Goal: Task Accomplishment & Management: Manage account settings

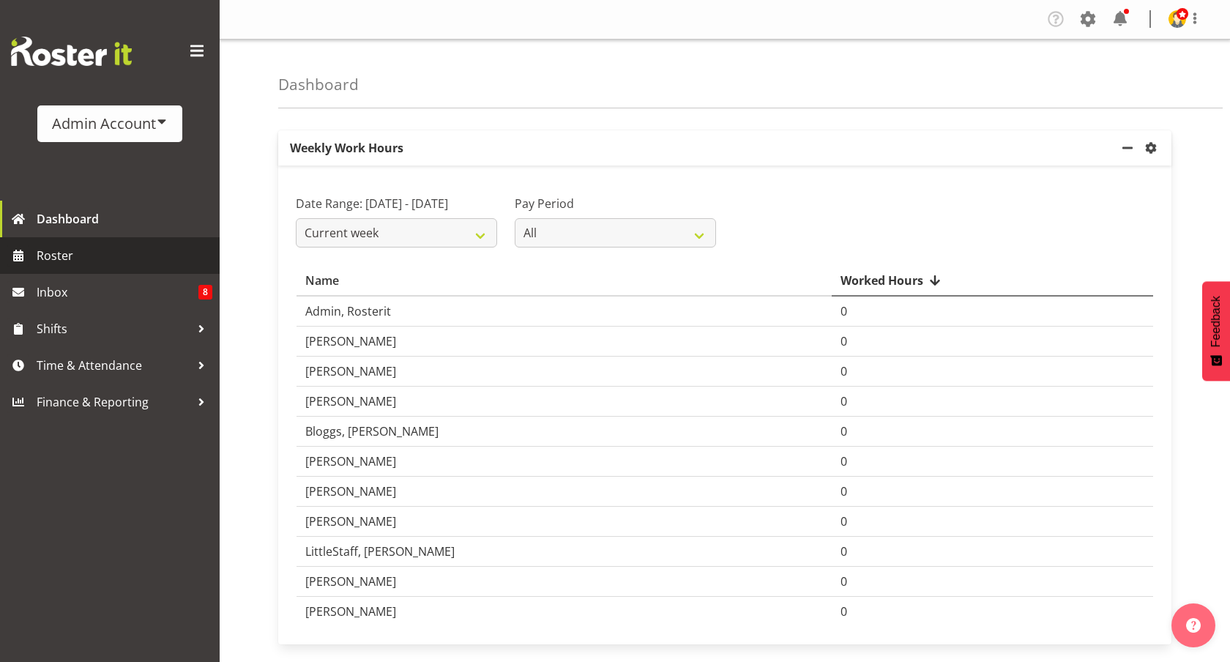
click at [107, 256] on span "Roster" at bounding box center [125, 255] width 176 height 22
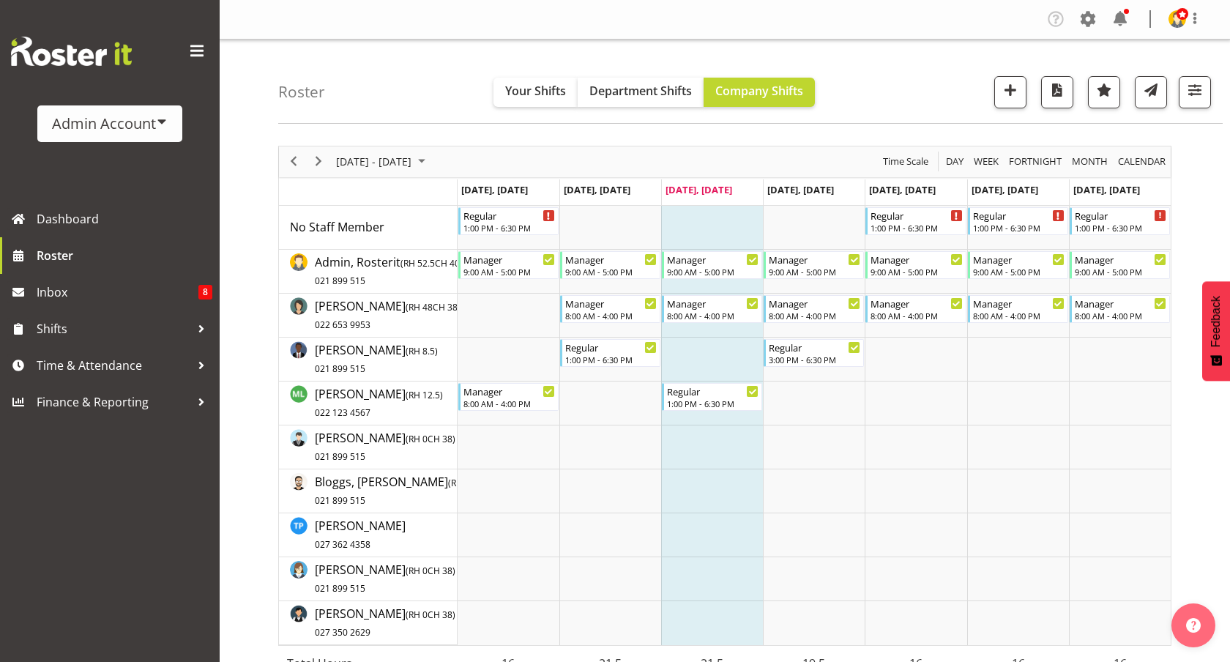
click at [895, 87] on div "Roster Your Shifts Department Shifts Company Shifts 2 Locations Clear Auckland …" at bounding box center [750, 82] width 944 height 84
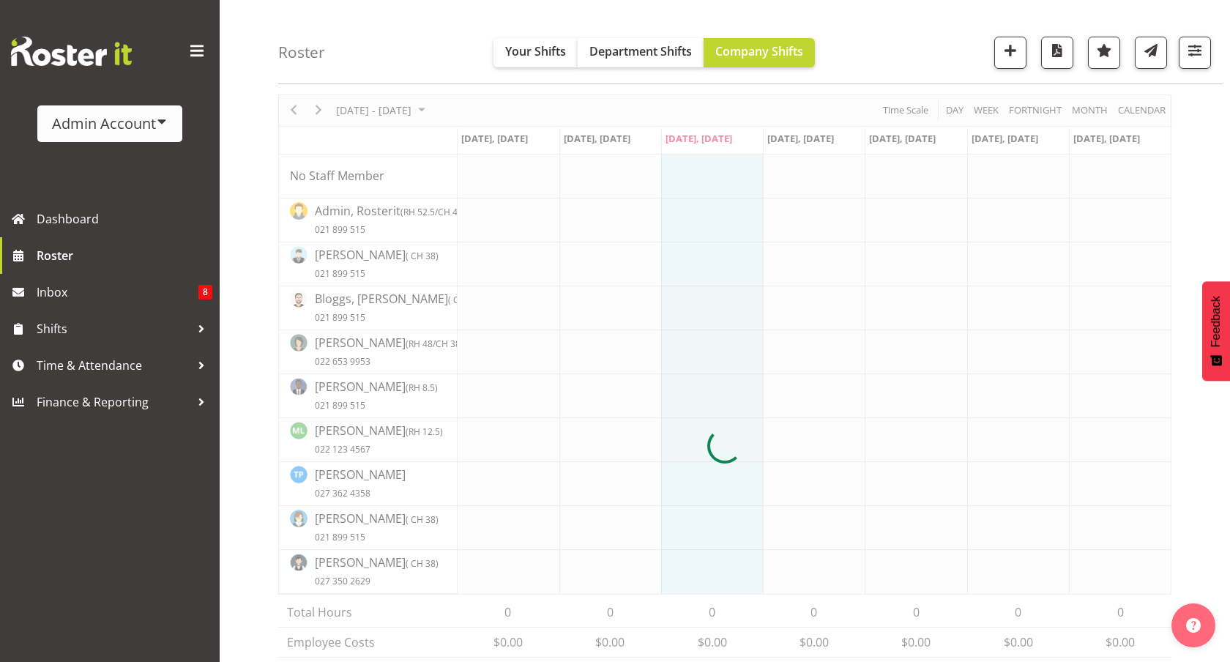
scroll to position [53, 0]
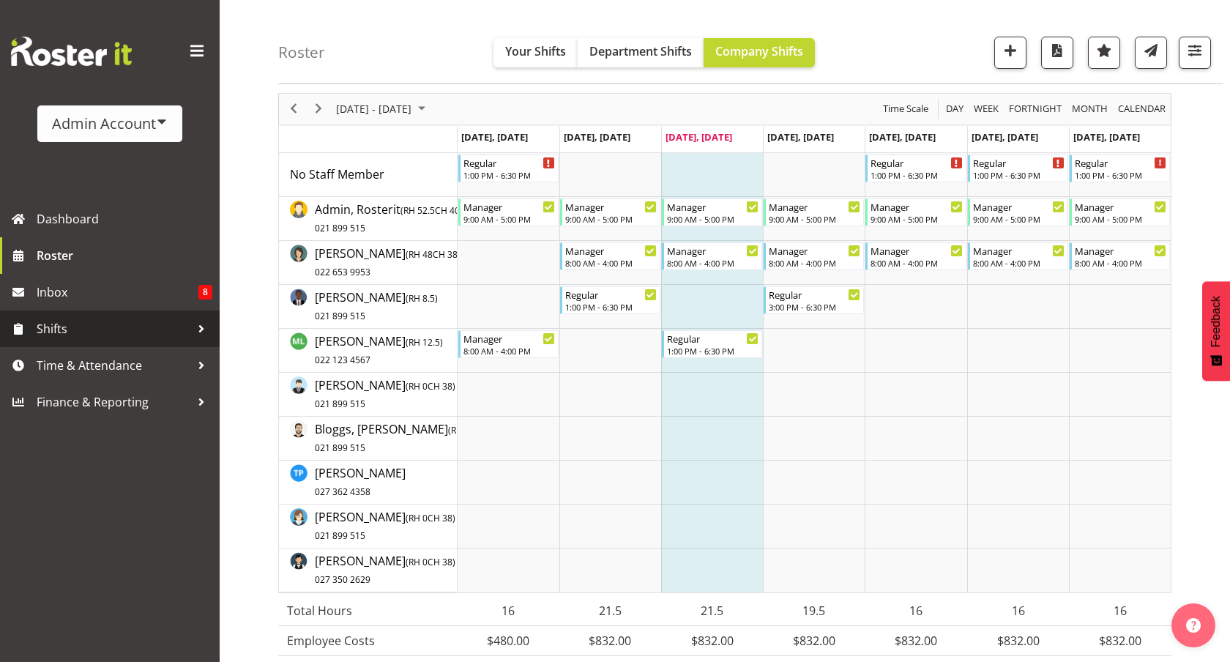
click at [61, 325] on span "Shifts" at bounding box center [114, 329] width 154 height 22
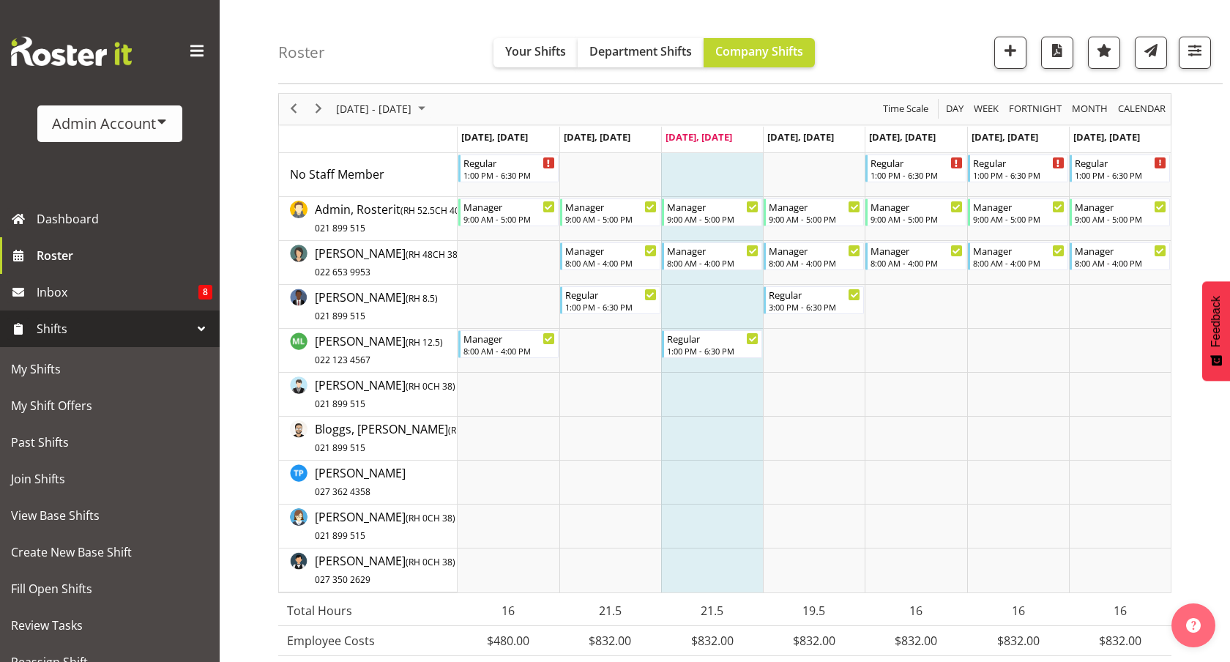
scroll to position [132, 0]
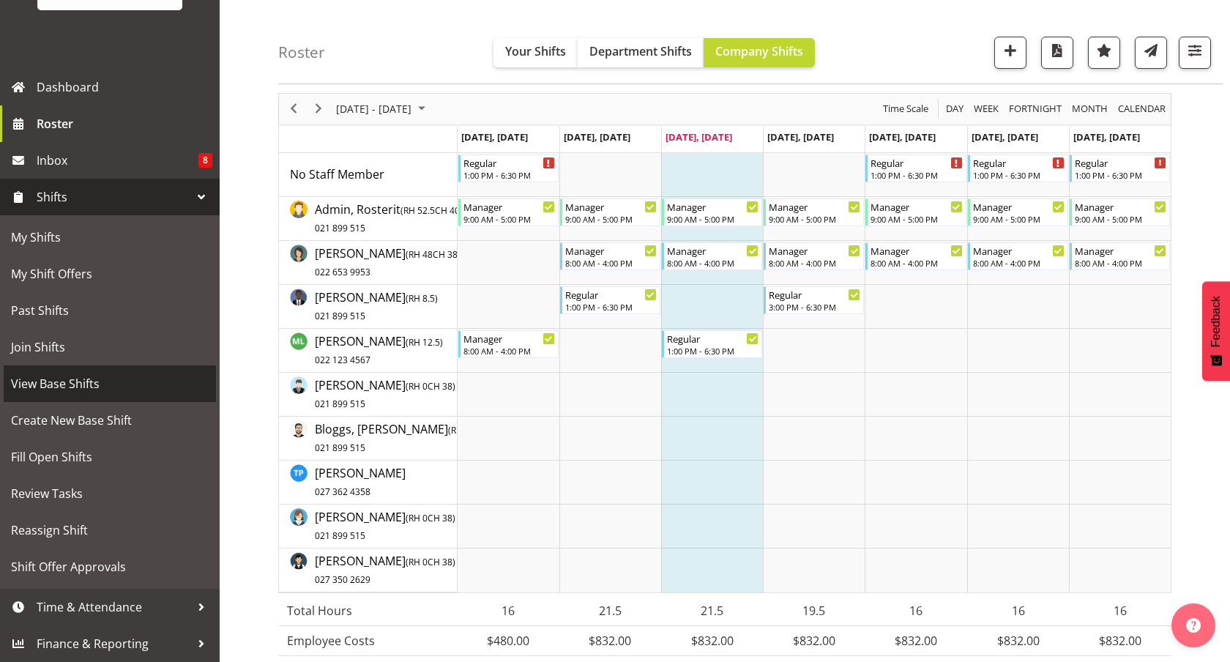
click at [68, 379] on span "View Base Shifts" at bounding box center [110, 384] width 198 height 22
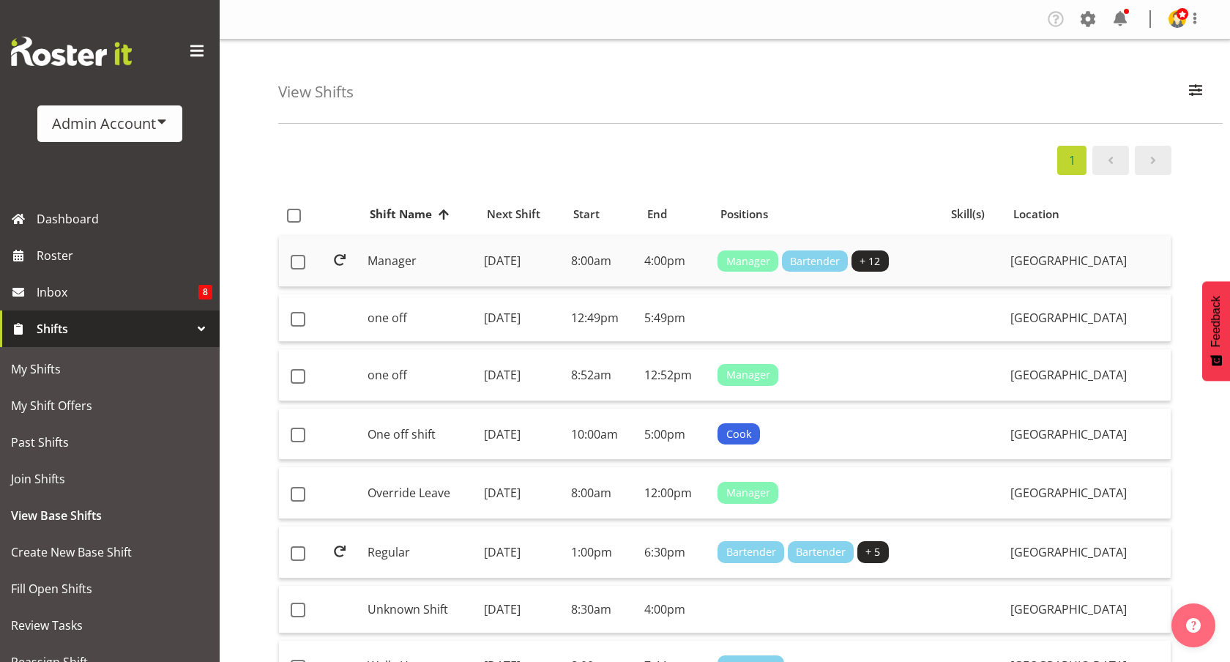
click at [427, 272] on td "Manager" at bounding box center [420, 262] width 117 height 52
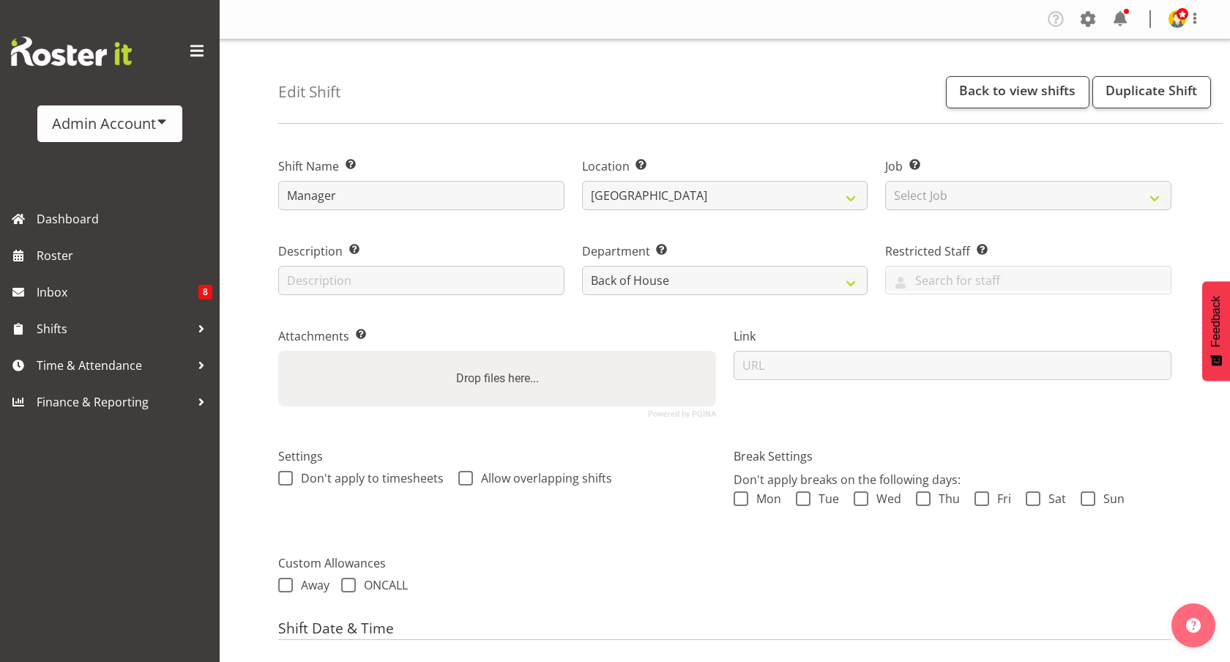
select select "1"
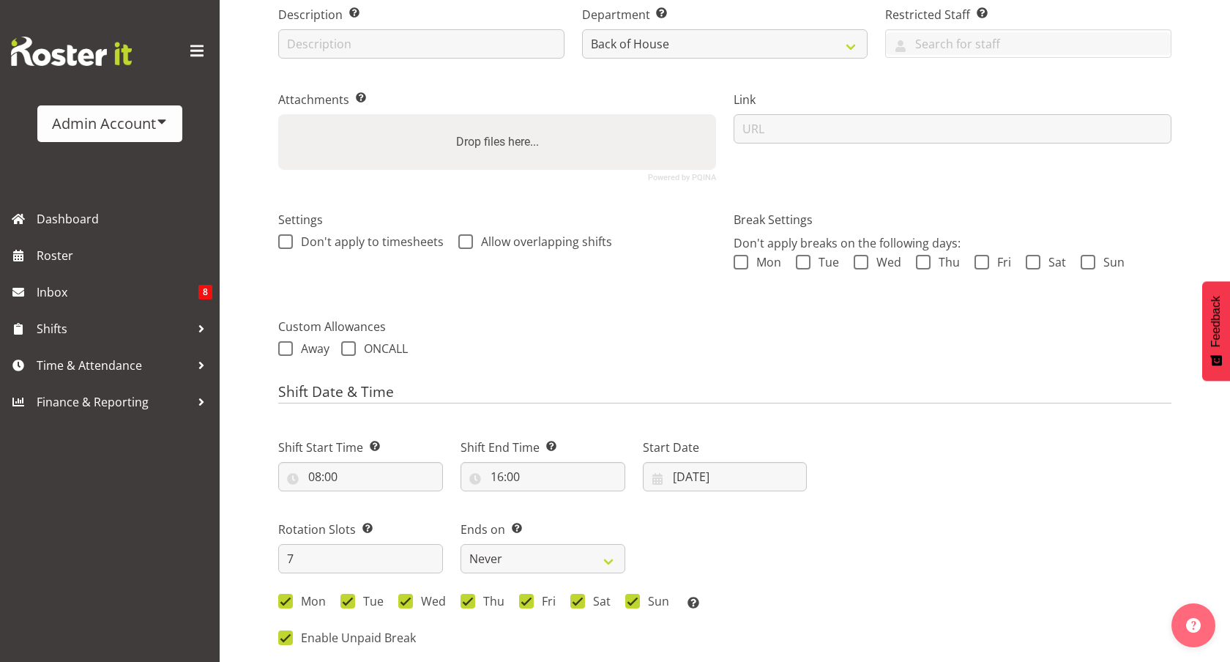
scroll to position [226, 0]
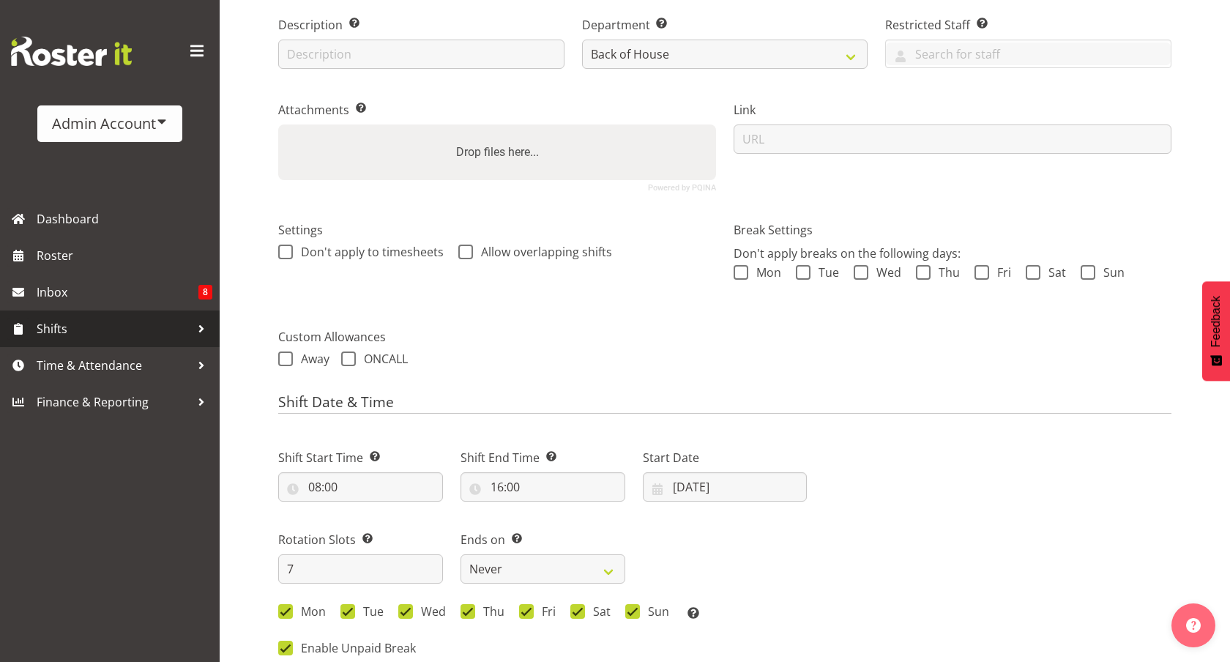
click at [82, 332] on span "Shifts" at bounding box center [114, 329] width 154 height 22
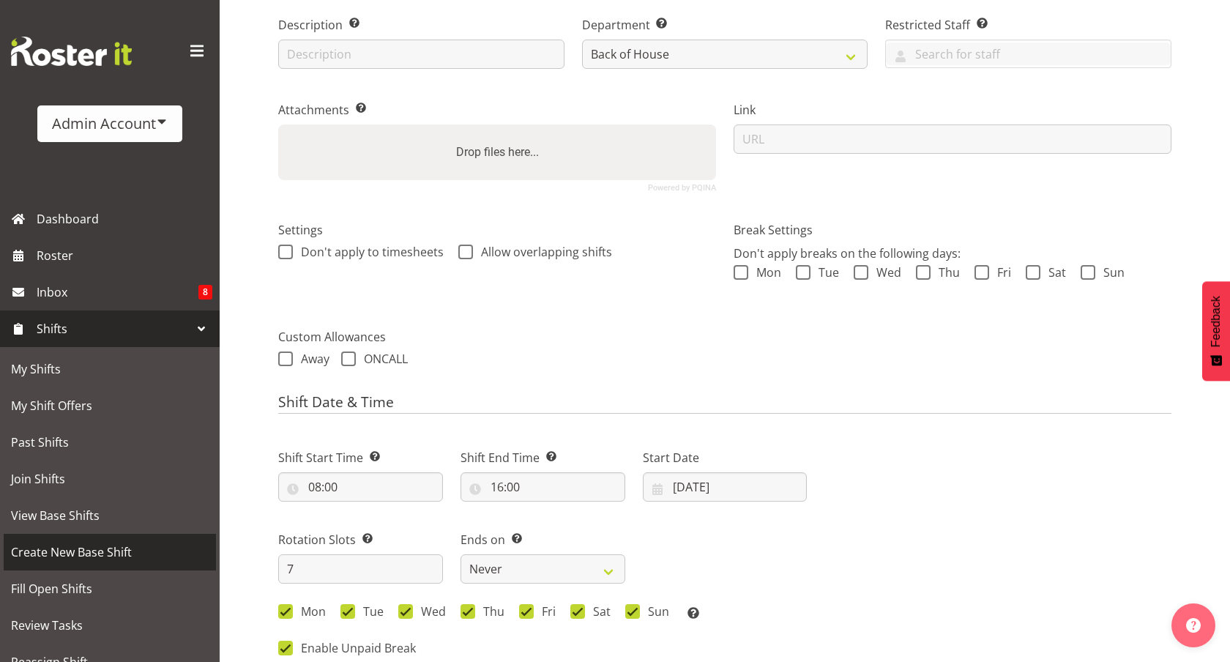
click at [79, 551] on span "Create New Base Shift" at bounding box center [110, 552] width 198 height 22
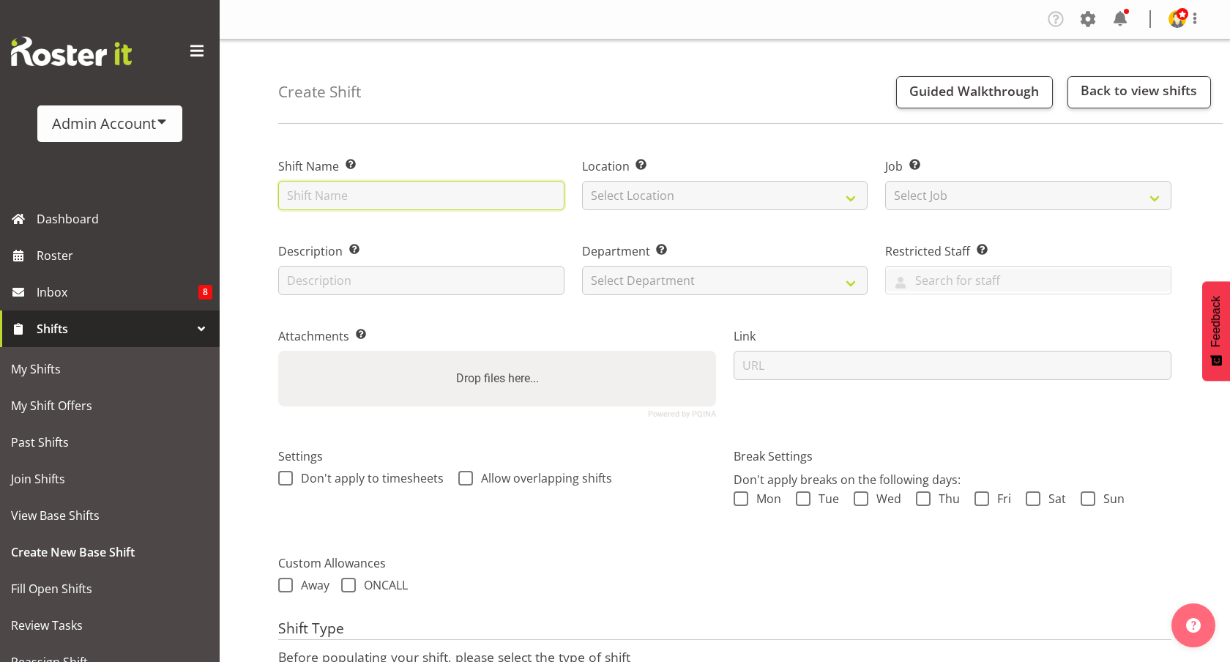
click at [465, 186] on input "text" at bounding box center [421, 195] width 286 height 29
type input "Training"
click at [768, 198] on select "Select Location Auckland Christchurch Hawkes Bay Tasman Wellington" at bounding box center [725, 195] width 286 height 29
select select "1"
click at [582, 181] on select "Select Location Auckland Christchurch Hawkes Bay Tasman Wellington" at bounding box center [725, 195] width 286 height 29
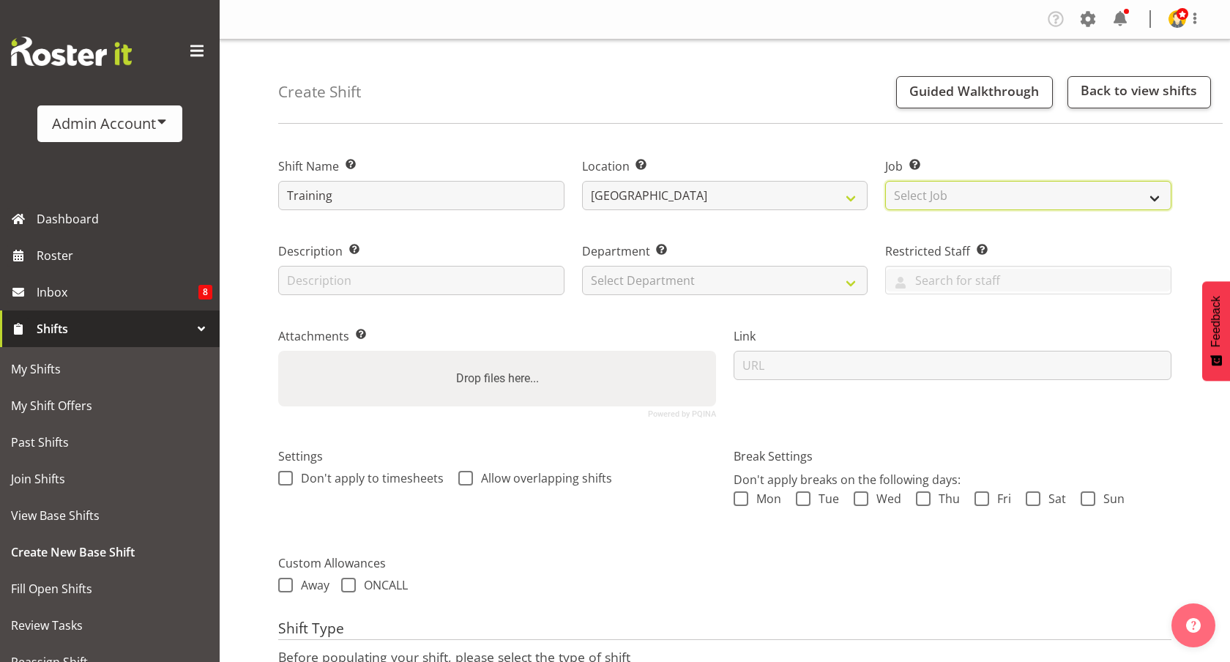
click at [921, 189] on select "Select Job Create new job Construction Site 1" at bounding box center [1028, 195] width 286 height 29
select select "0"
click at [885, 181] on select "Select Job Create new job Construction Site 1" at bounding box center [1028, 195] width 286 height 29
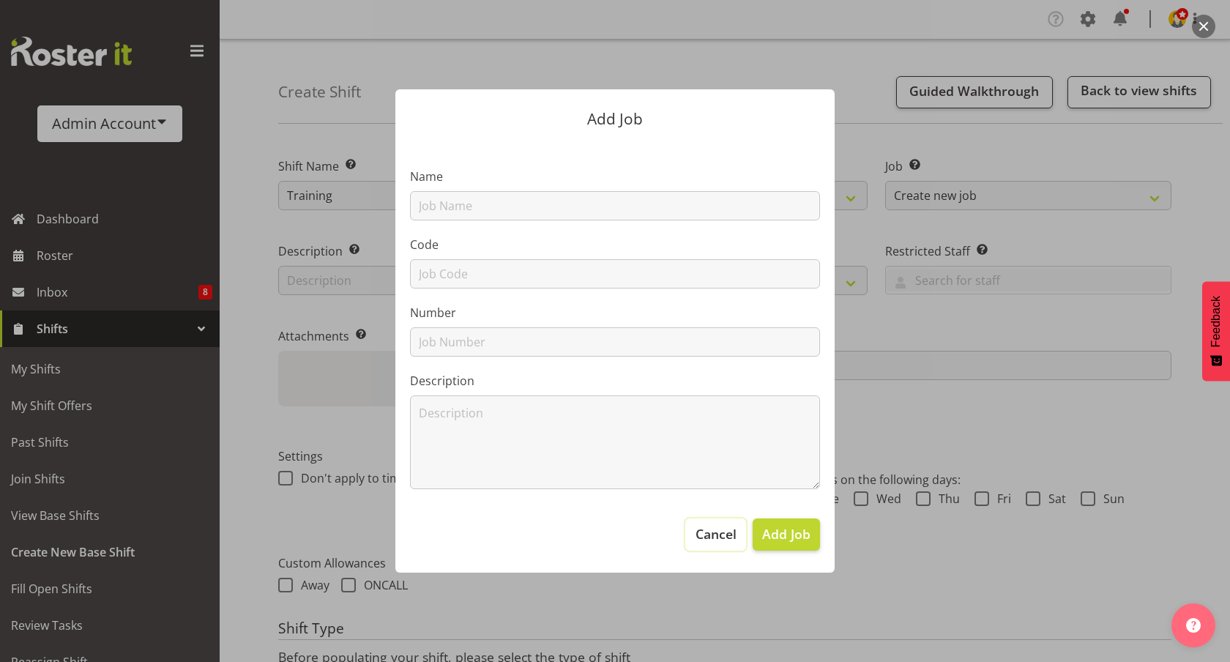
click at [712, 531] on span "Cancel" at bounding box center [715, 533] width 41 height 19
click at [712, 535] on span "Cancel" at bounding box center [715, 533] width 41 height 19
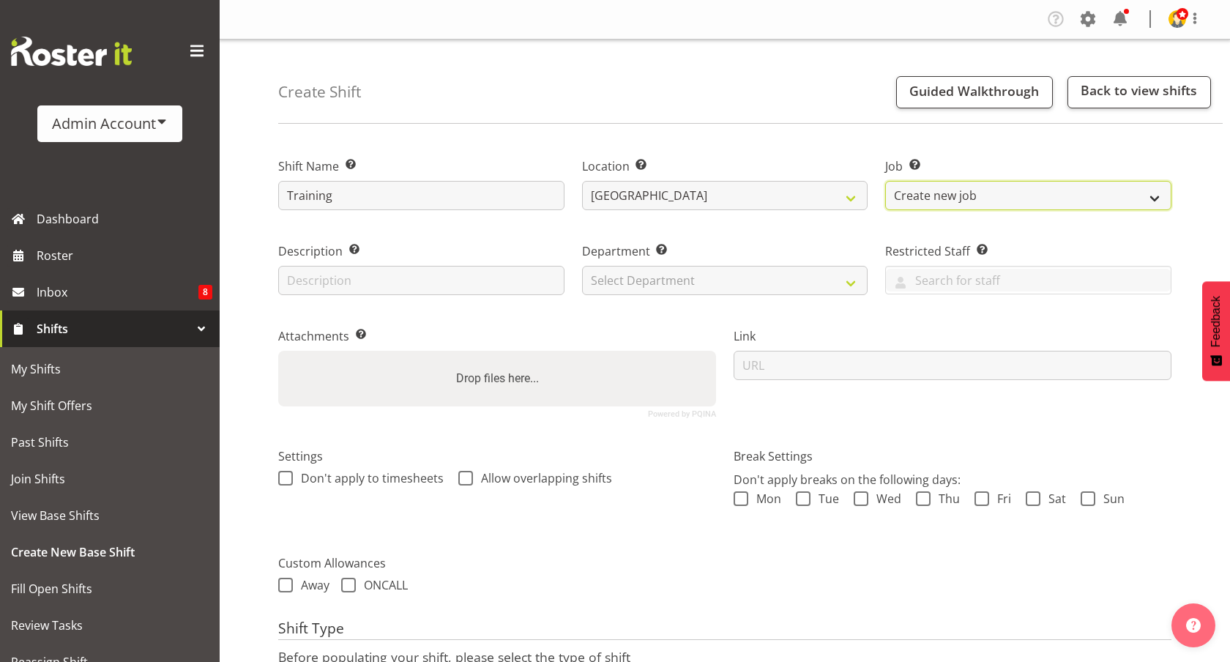
click at [940, 188] on select "Create new job Construction Site 1" at bounding box center [1028, 195] width 286 height 29
select select "3888"
click at [885, 181] on select "Create new job Construction Site 1" at bounding box center [1028, 195] width 286 height 29
click at [370, 263] on div "Description Provide a description of the shift if required." at bounding box center [421, 268] width 286 height 53
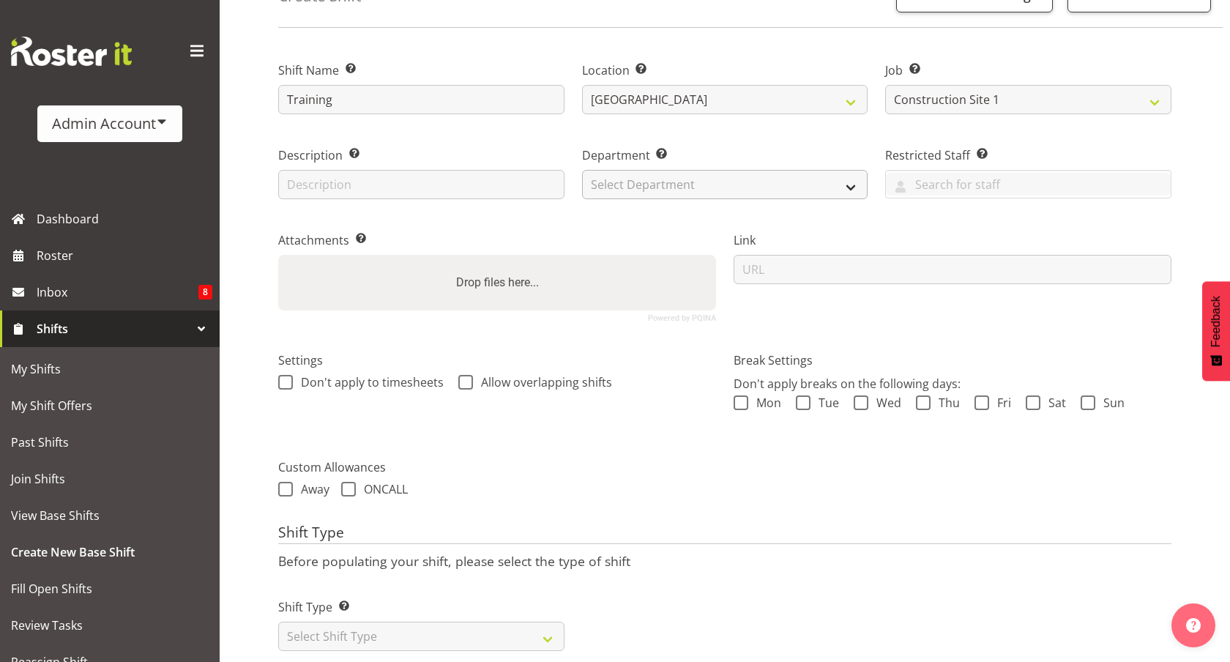
scroll to position [119, 0]
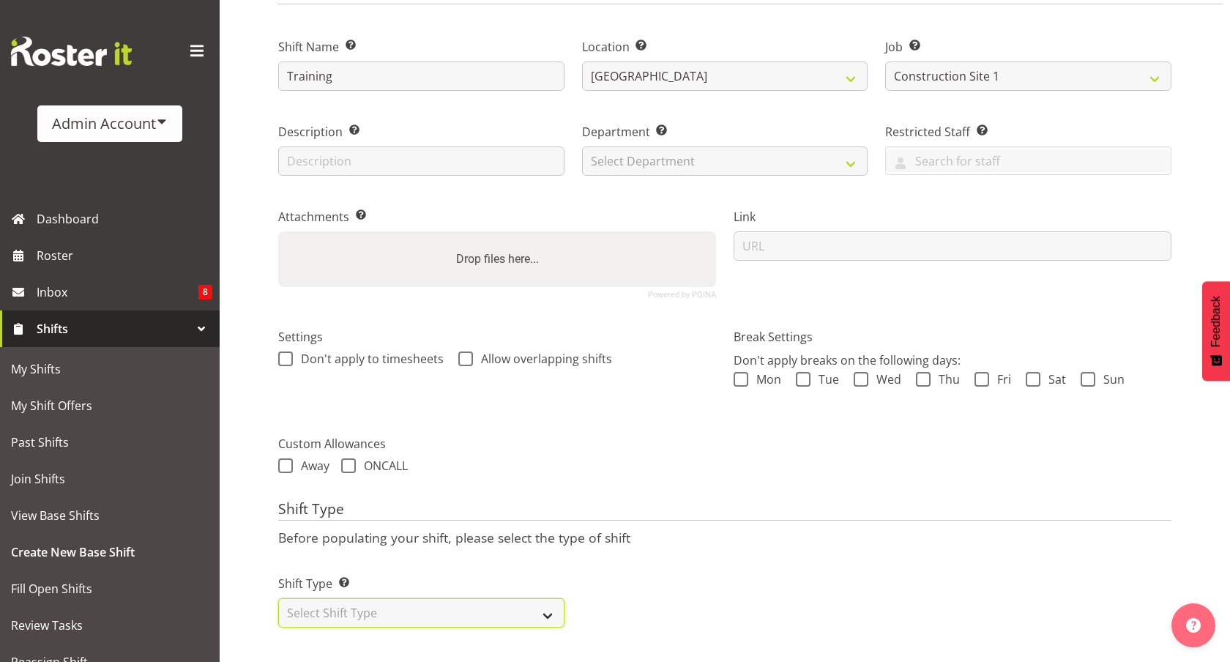
click at [354, 605] on select "Select Shift Type One Off Shift Recurring Shift Rotating Shift" at bounding box center [421, 612] width 286 height 29
select select "one_off"
click at [278, 598] on select "Select Shift Type One Off Shift Recurring Shift Rotating Shift" at bounding box center [421, 612] width 286 height 29
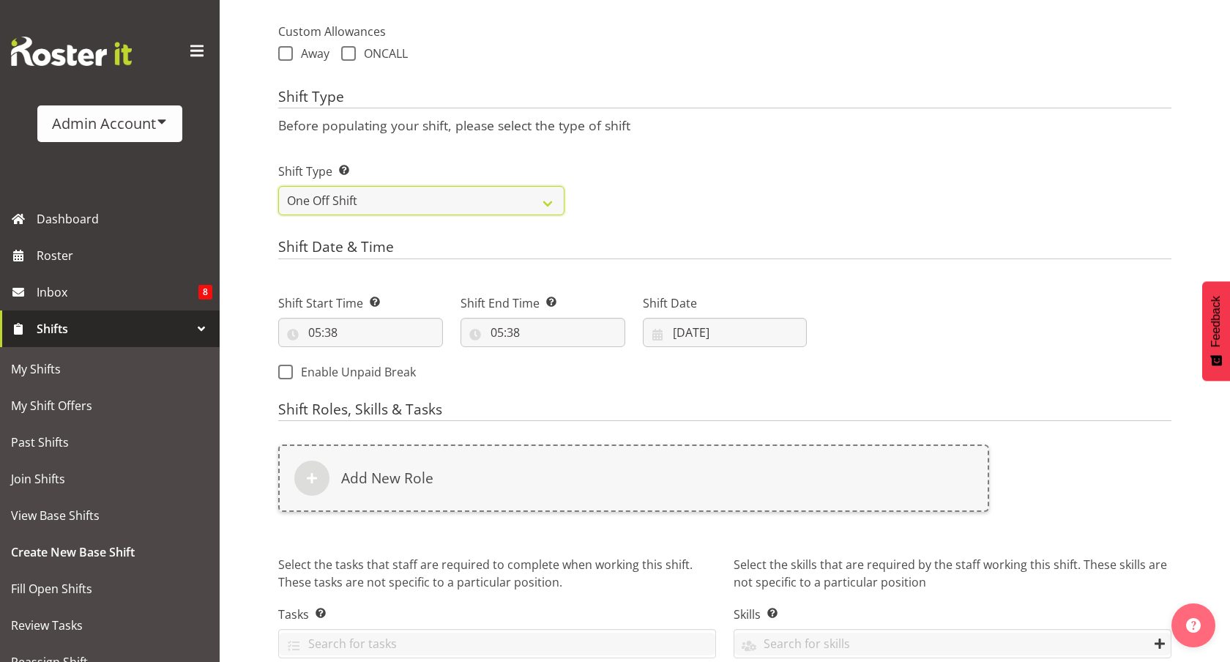
scroll to position [589, 0]
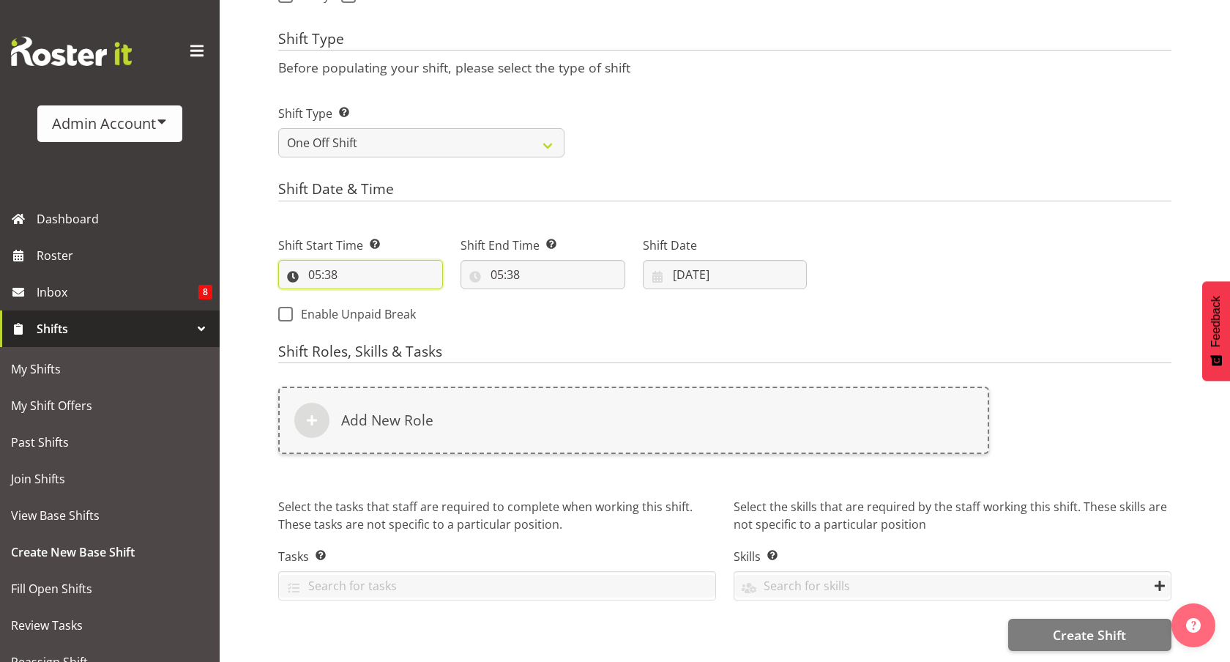
click at [367, 274] on input "05:38" at bounding box center [360, 274] width 165 height 29
click at [368, 318] on select "00 01 02 03 04 05 06 07 08 09 10 11 12 13 14 15 16 17 18 19 20 21 22 23" at bounding box center [378, 312] width 33 height 29
select select "9"
click at [362, 298] on select "00 01 02 03 04 05 06 07 08 09 10 11 12 13 14 15 16 17 18 19 20 21 22 23" at bounding box center [378, 312] width 33 height 29
type input "09:38"
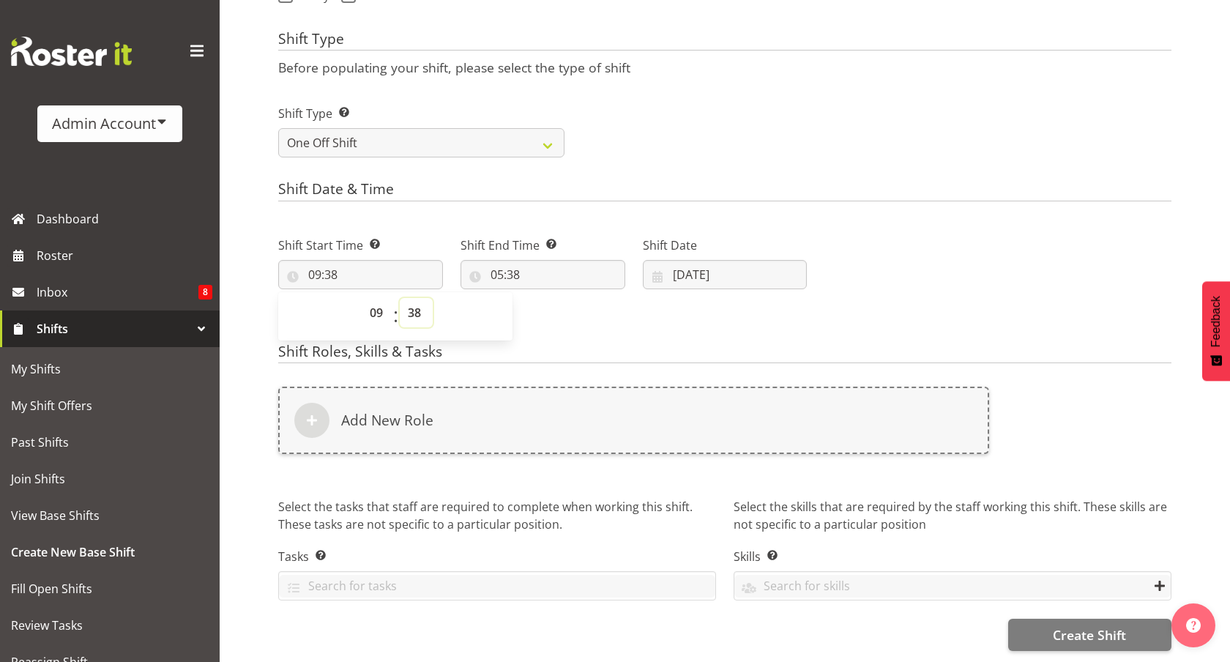
click at [413, 316] on select "00 01 02 03 04 05 06 07 08 09 10 11 12 13 14 15 16 17 18 19 20 21 22 23 24 25 2…" at bounding box center [416, 312] width 33 height 29
select select "0"
click at [400, 298] on select "00 01 02 03 04 05 06 07 08 09 10 11 12 13 14 15 16 17 18 19 20 21 22 23 24 25 2…" at bounding box center [416, 312] width 33 height 29
type input "09:00"
click at [504, 267] on input "05:38" at bounding box center [542, 274] width 165 height 29
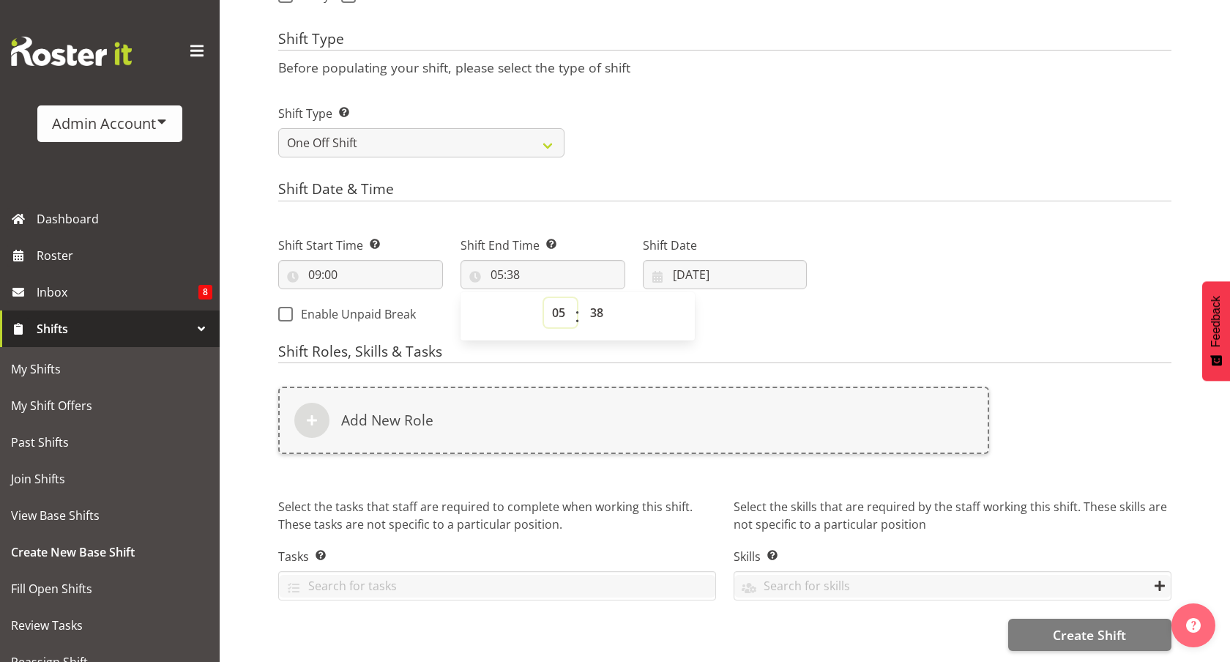
click at [550, 307] on select "00 01 02 03 04 05 06 07 08 09 10 11 12 13 14 15 16 17 18 19 20 21 22 23" at bounding box center [560, 312] width 33 height 29
select select "17"
click at [544, 298] on select "00 01 02 03 04 05 06 07 08 09 10 11 12 13 14 15 16 17 18 19 20 21 22 23" at bounding box center [560, 312] width 33 height 29
type input "17:38"
click at [594, 318] on select "00 01 02 03 04 05 06 07 08 09 10 11 12 13 14 15 16 17 18 19 20 21 22 23 24 25 2…" at bounding box center [598, 312] width 33 height 29
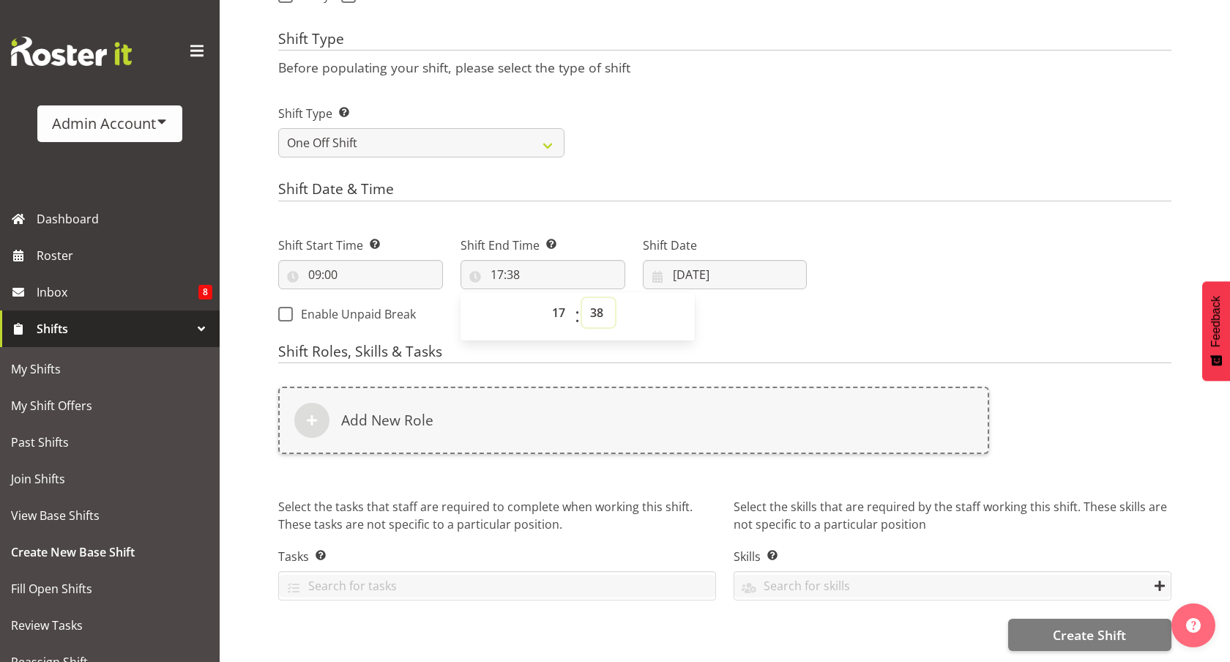
select select "0"
click at [582, 298] on select "00 01 02 03 04 05 06 07 08 09 10 11 12 13 14 15 16 17 18 19 20 21 22 23 24 25 2…" at bounding box center [598, 312] width 33 height 29
type input "17:00"
click at [697, 274] on input "01/10/2025" at bounding box center [725, 274] width 165 height 29
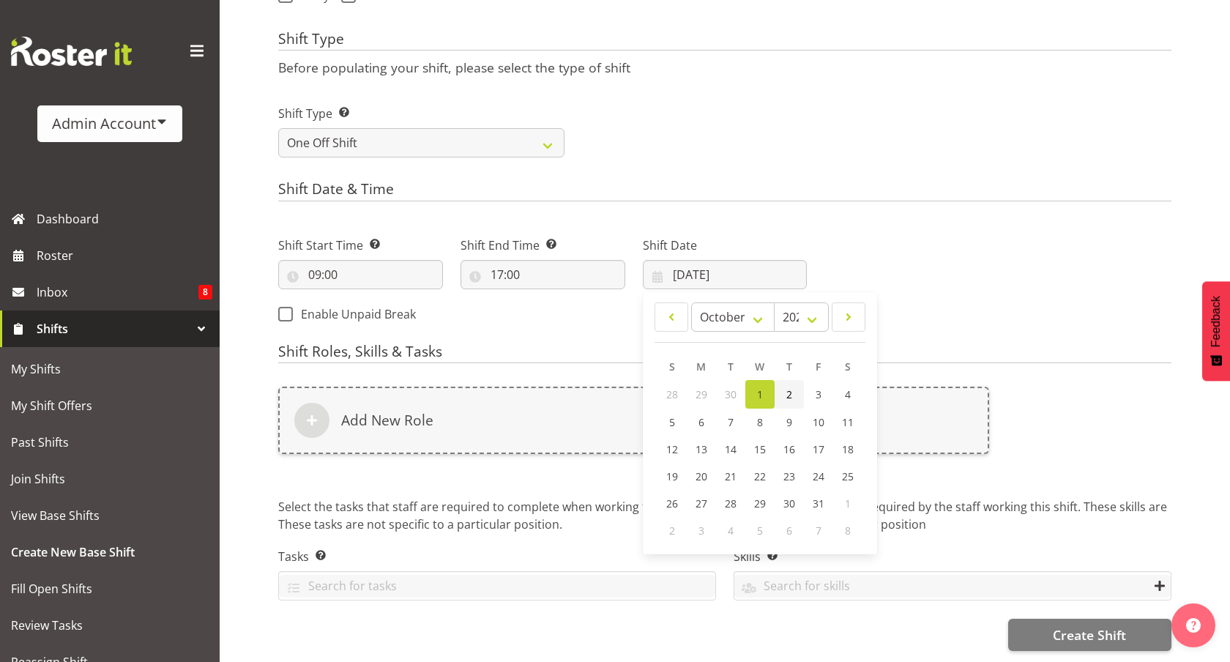
click at [790, 397] on span "2" at bounding box center [789, 394] width 6 height 14
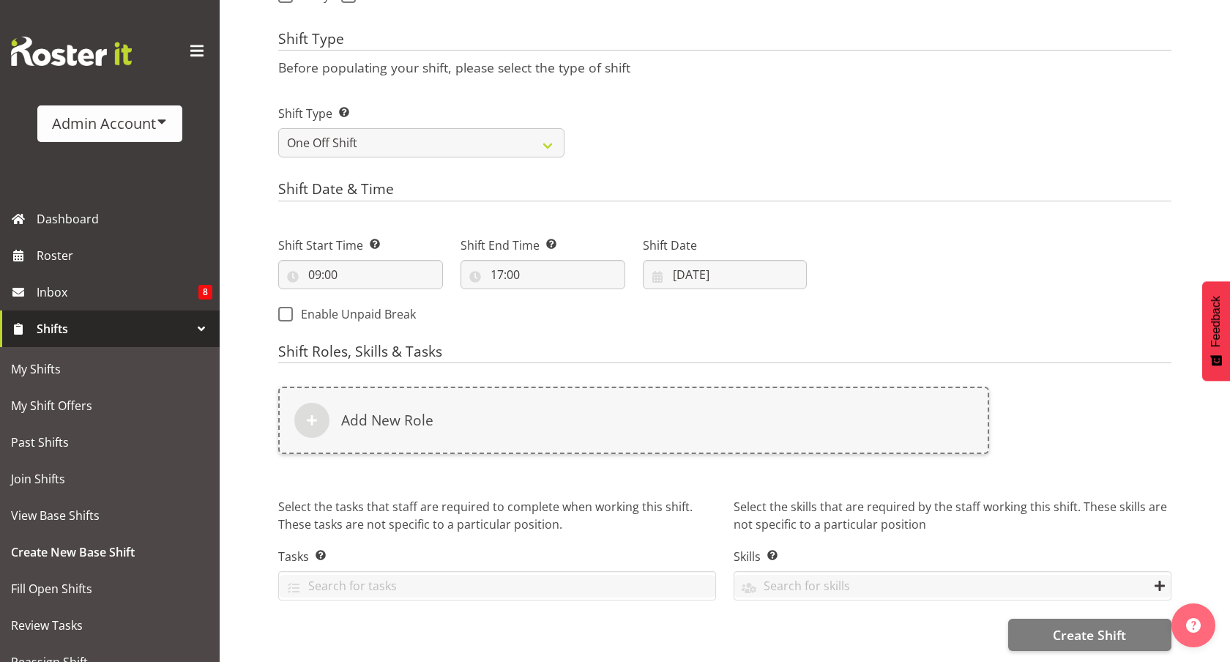
type input "02/10/2025"
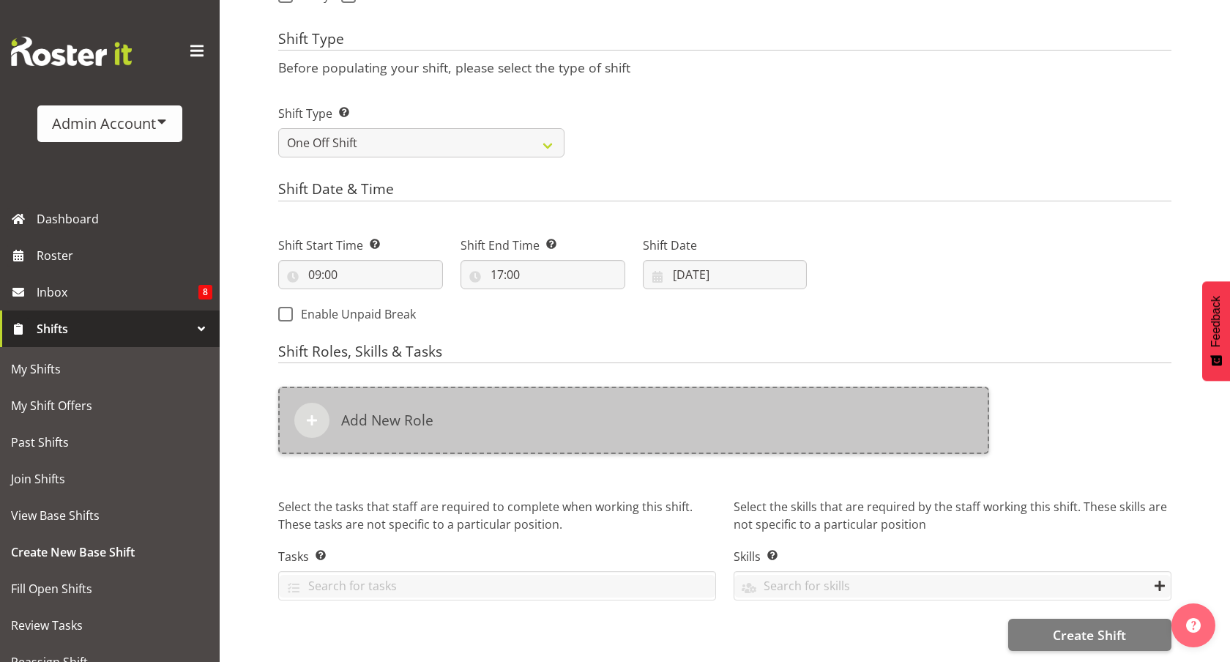
click at [459, 415] on div "Add New Role" at bounding box center [633, 419] width 711 height 67
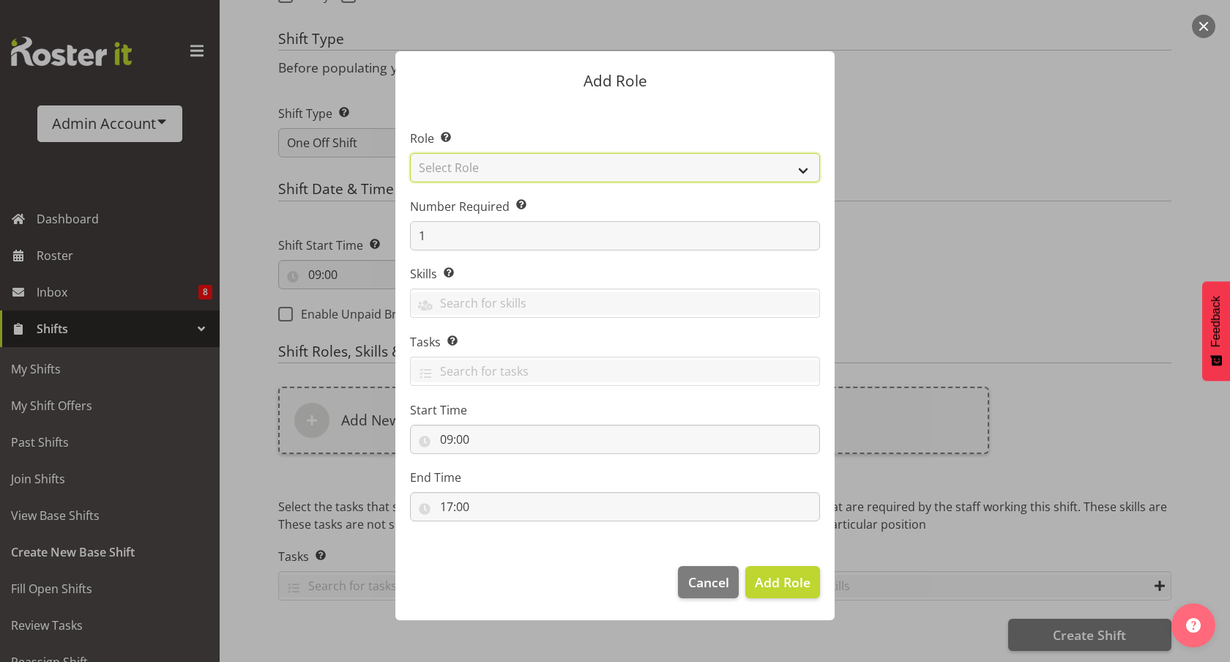
click at [467, 167] on select "Select Role Bartender Cleaner Cook Manager Waiter" at bounding box center [615, 167] width 410 height 29
select select "3"
click at [410, 153] on select "Select Role Bartender Cleaner Cook Manager Waiter" at bounding box center [615, 167] width 410 height 29
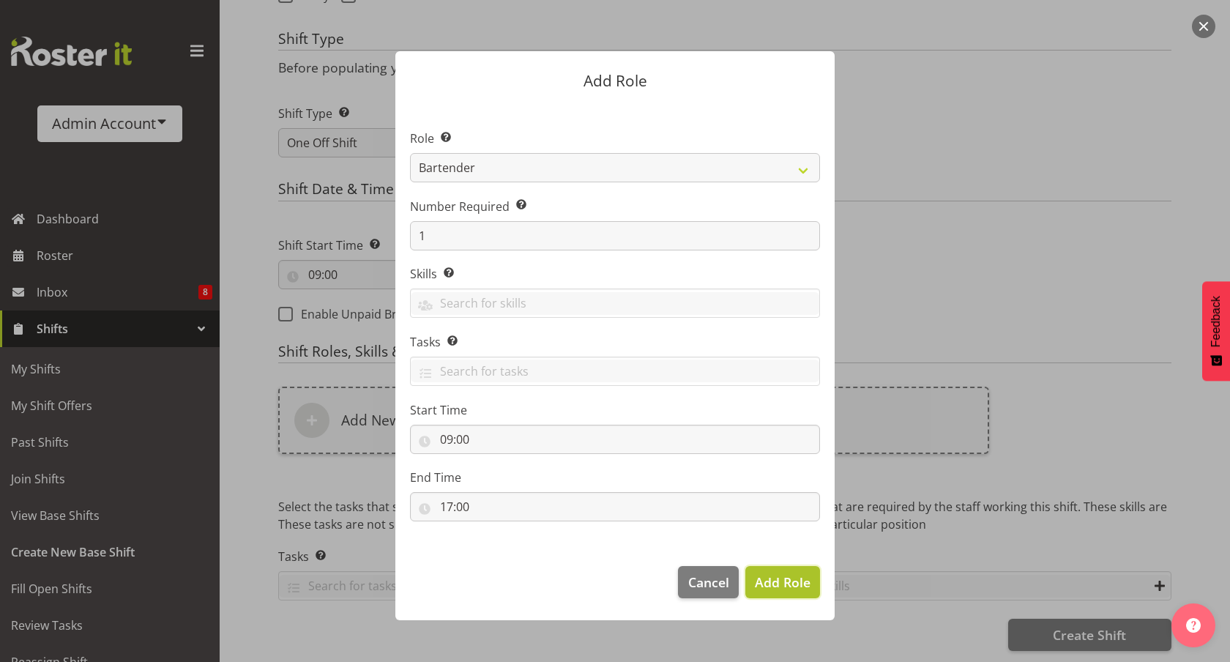
click at [766, 580] on span "Add Role" at bounding box center [783, 582] width 56 height 18
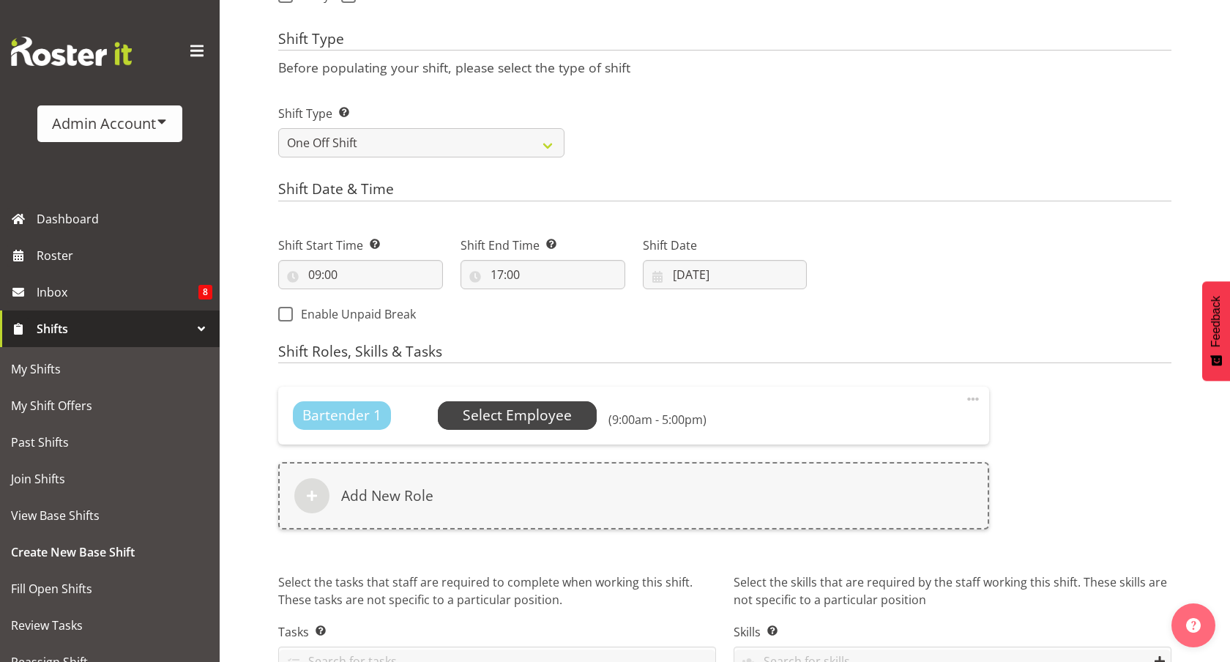
click at [580, 411] on span "Select Employee" at bounding box center [518, 415] width 160 height 28
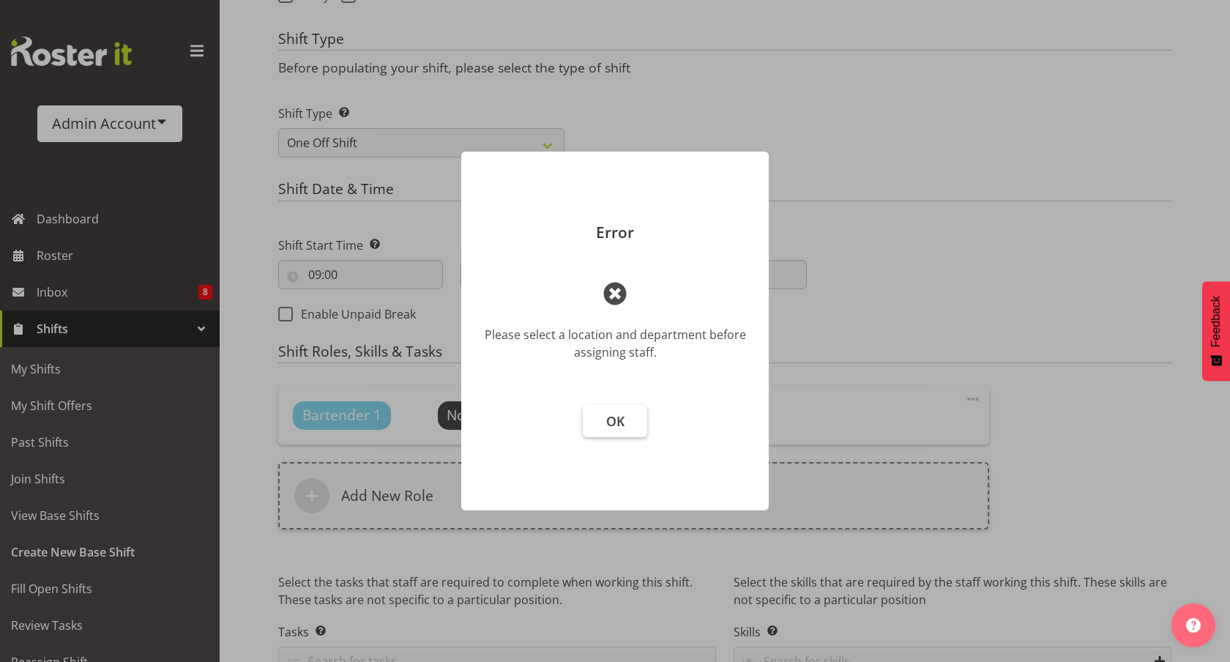
click at [615, 422] on span "OK" at bounding box center [615, 421] width 18 height 18
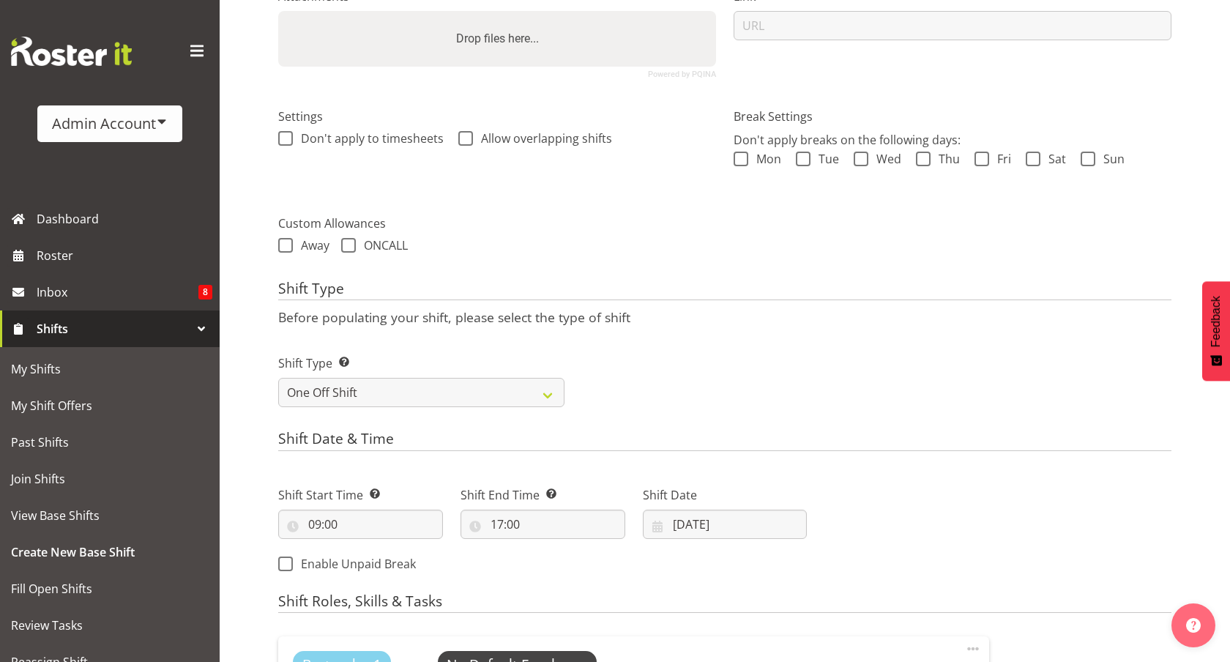
scroll to position [0, 0]
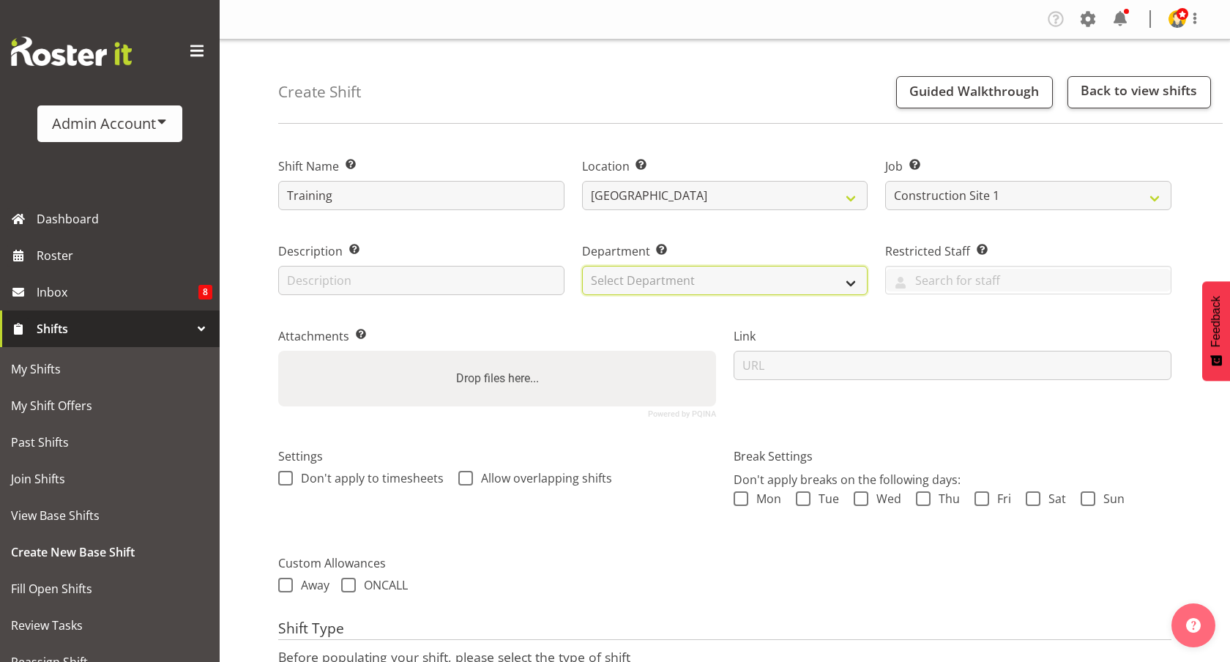
click at [651, 285] on select "Select Department Admin Back of House Front of House test department" at bounding box center [725, 280] width 286 height 29
select select "363"
click at [582, 266] on select "Select Department Admin Back of House Front of House test department" at bounding box center [725, 280] width 286 height 29
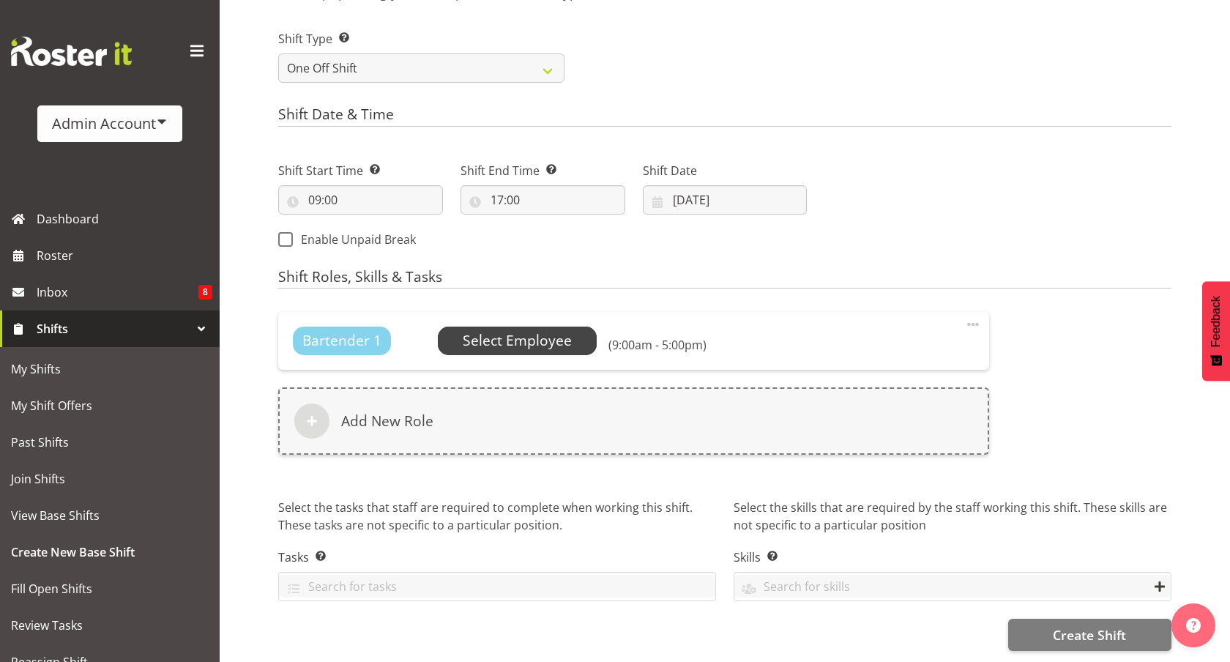
click at [514, 332] on span "Select Employee" at bounding box center [517, 340] width 109 height 21
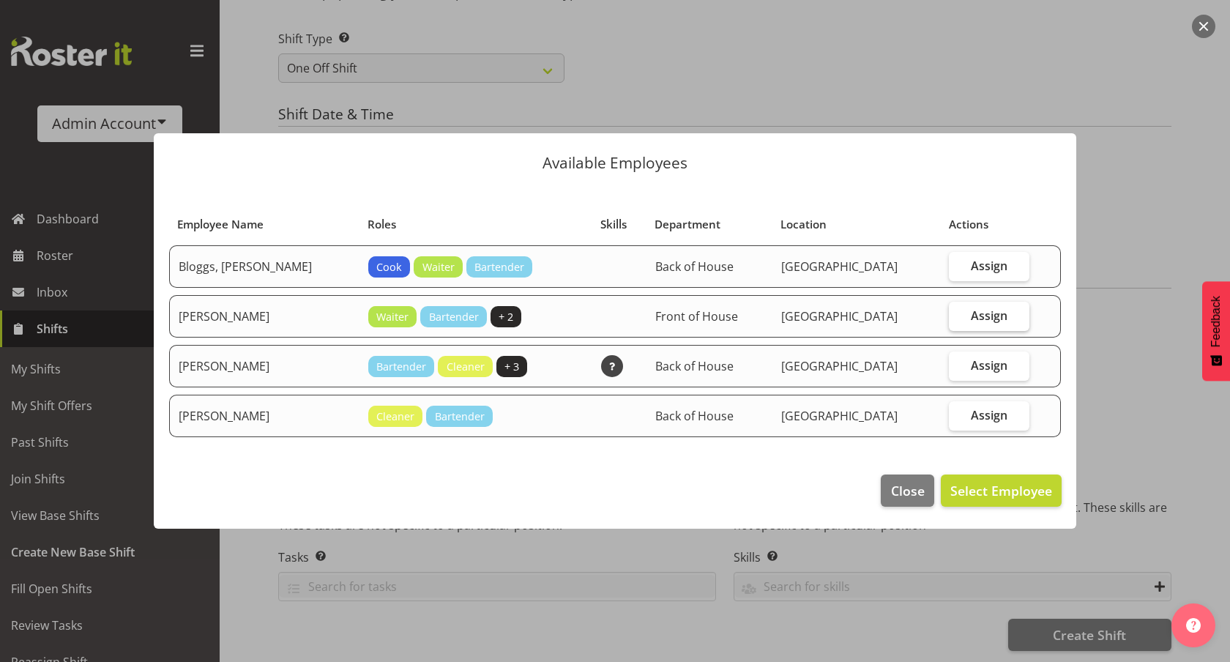
click at [951, 315] on label "Assign" at bounding box center [988, 316] width 80 height 29
click at [951, 315] on input "Assign" at bounding box center [953, 315] width 10 height 10
checkbox input "true"
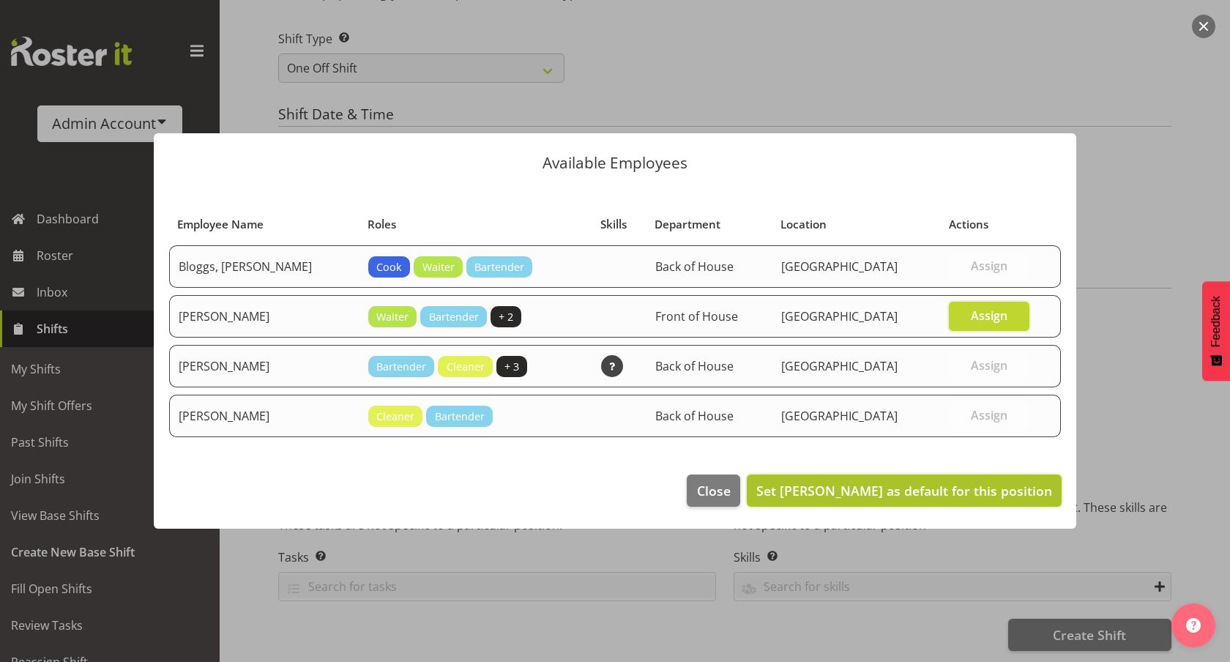
click at [963, 488] on span "Set Wu, Kevin as default for this position" at bounding box center [904, 491] width 296 height 18
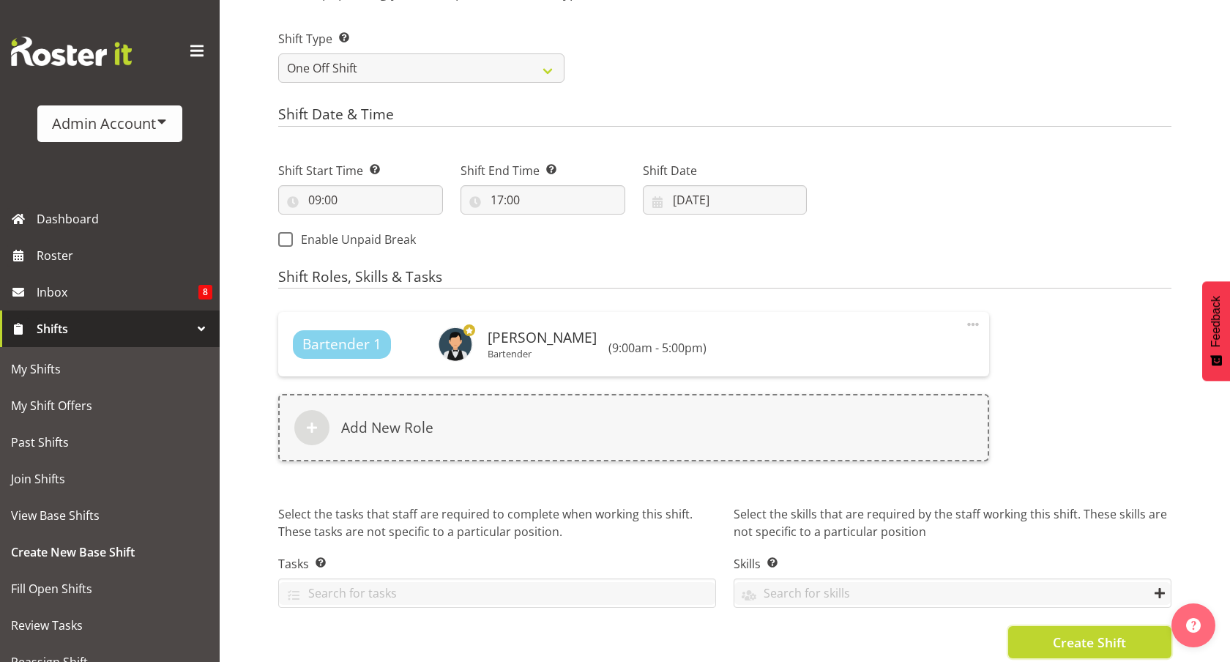
click at [1084, 640] on span "Create Shift" at bounding box center [1088, 641] width 73 height 19
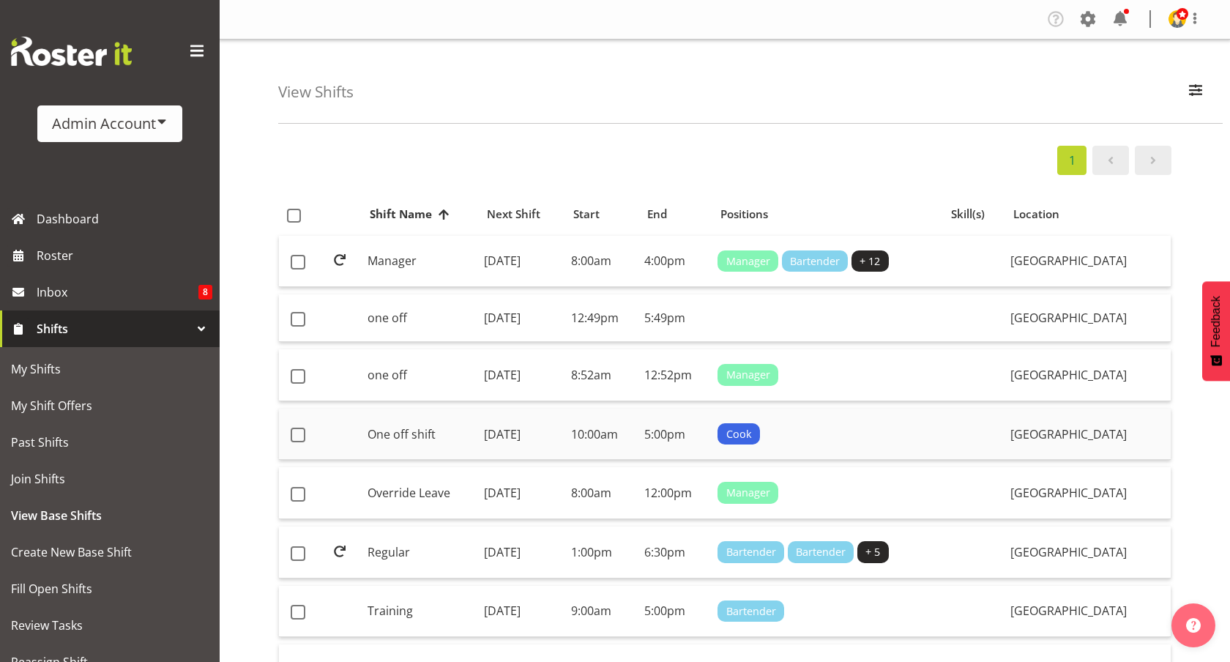
scroll to position [29, 0]
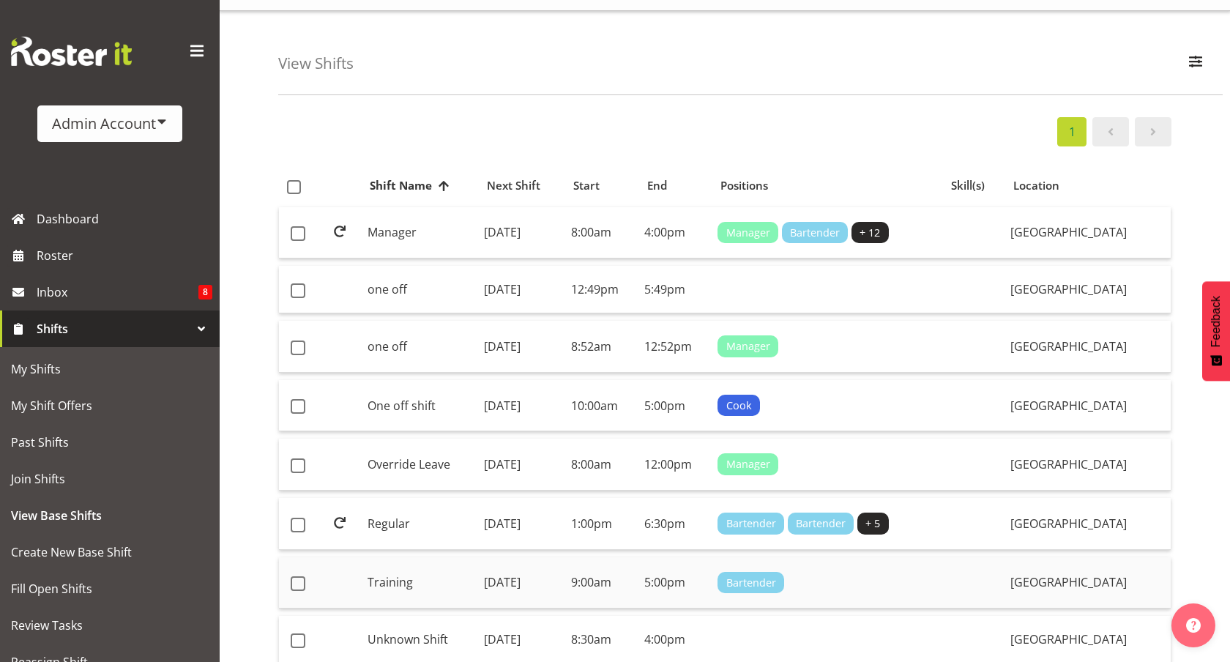
click at [397, 571] on td "Training" at bounding box center [420, 583] width 117 height 52
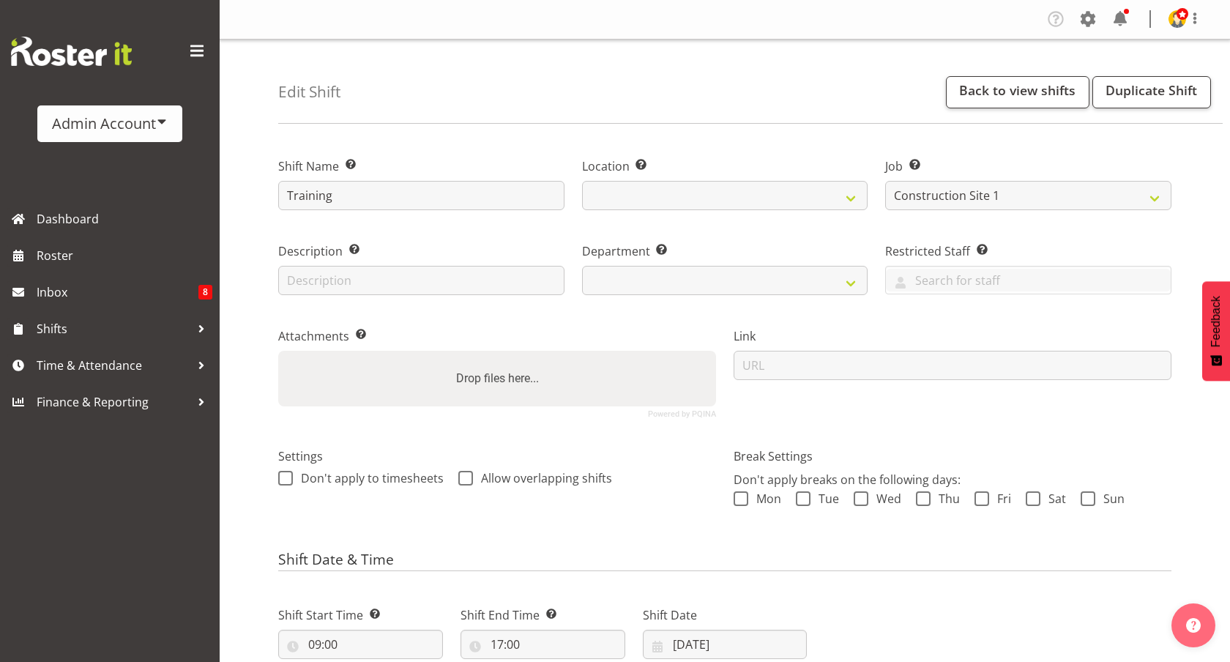
select select "3888"
select select "1"
select select "363"
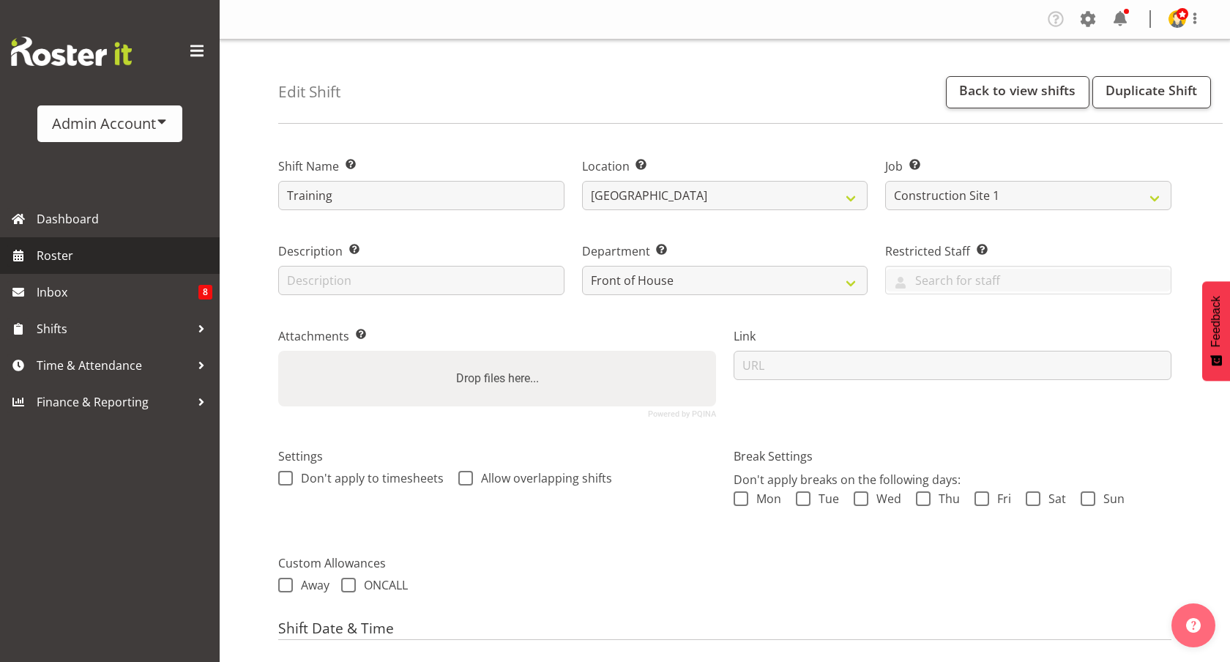
click at [137, 254] on span "Roster" at bounding box center [125, 255] width 176 height 22
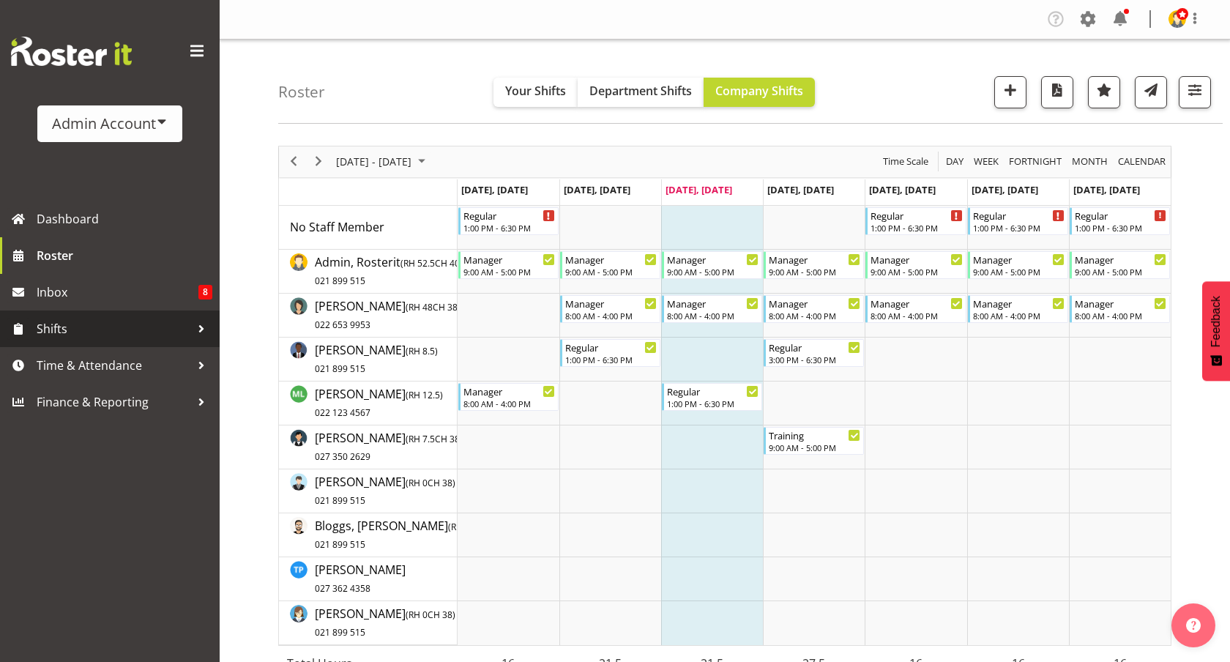
click at [77, 328] on span "Shifts" at bounding box center [114, 329] width 154 height 22
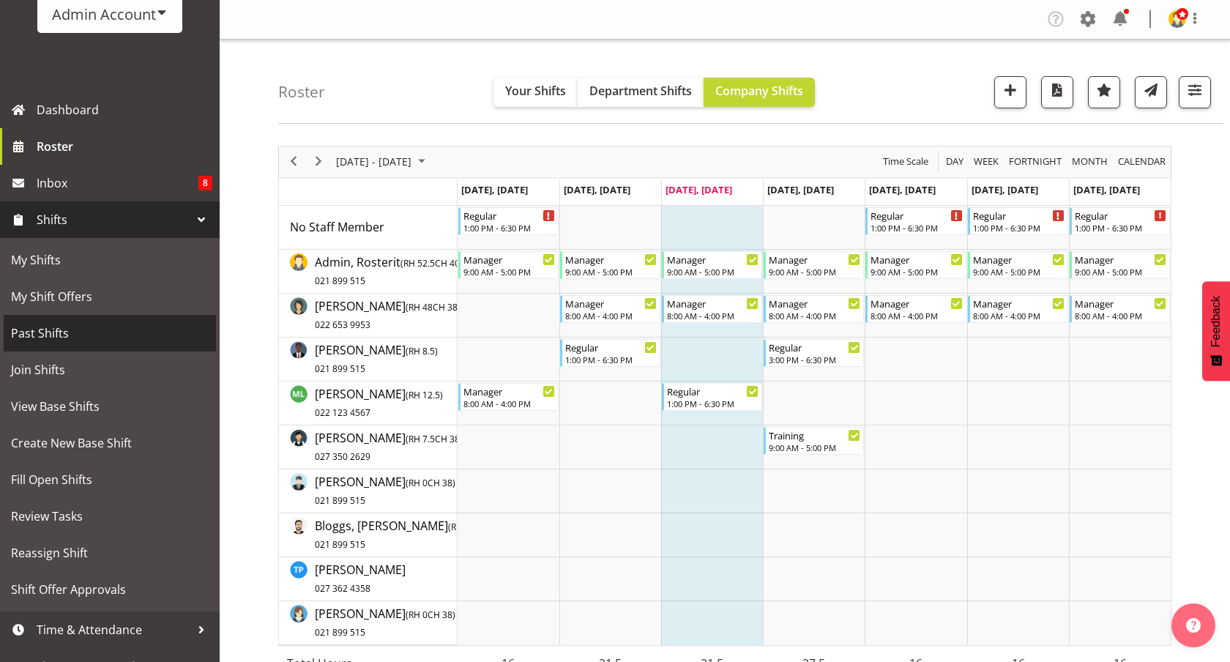
scroll to position [132, 0]
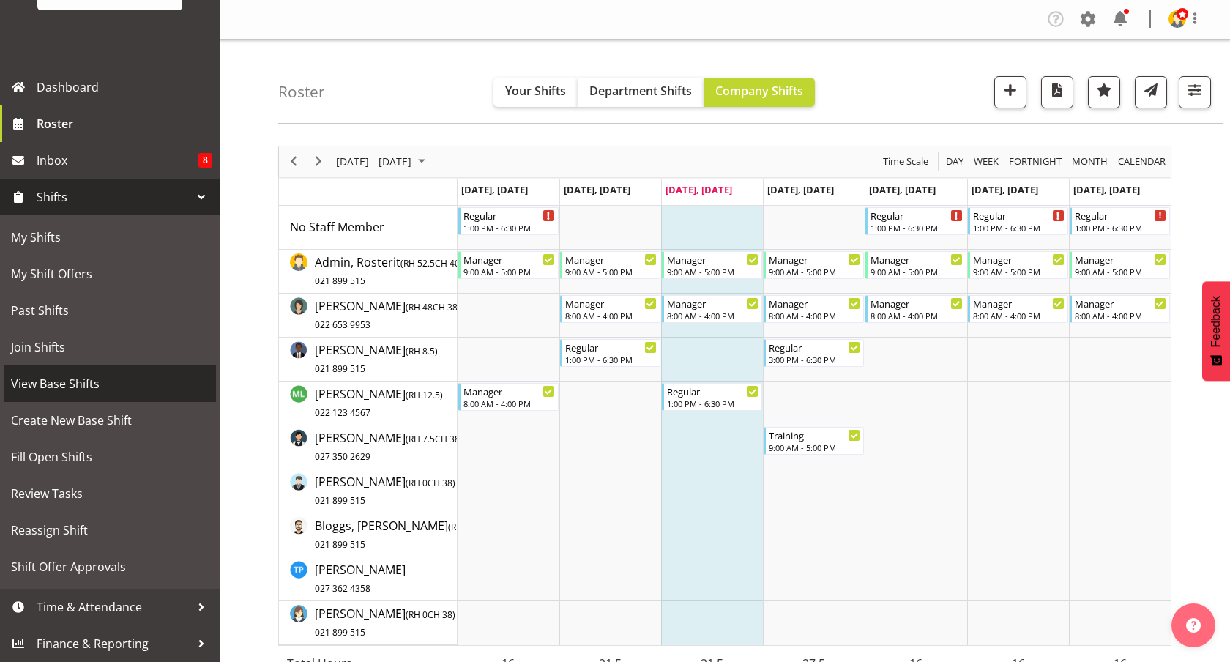
click at [87, 388] on span "View Base Shifts" at bounding box center [110, 384] width 198 height 22
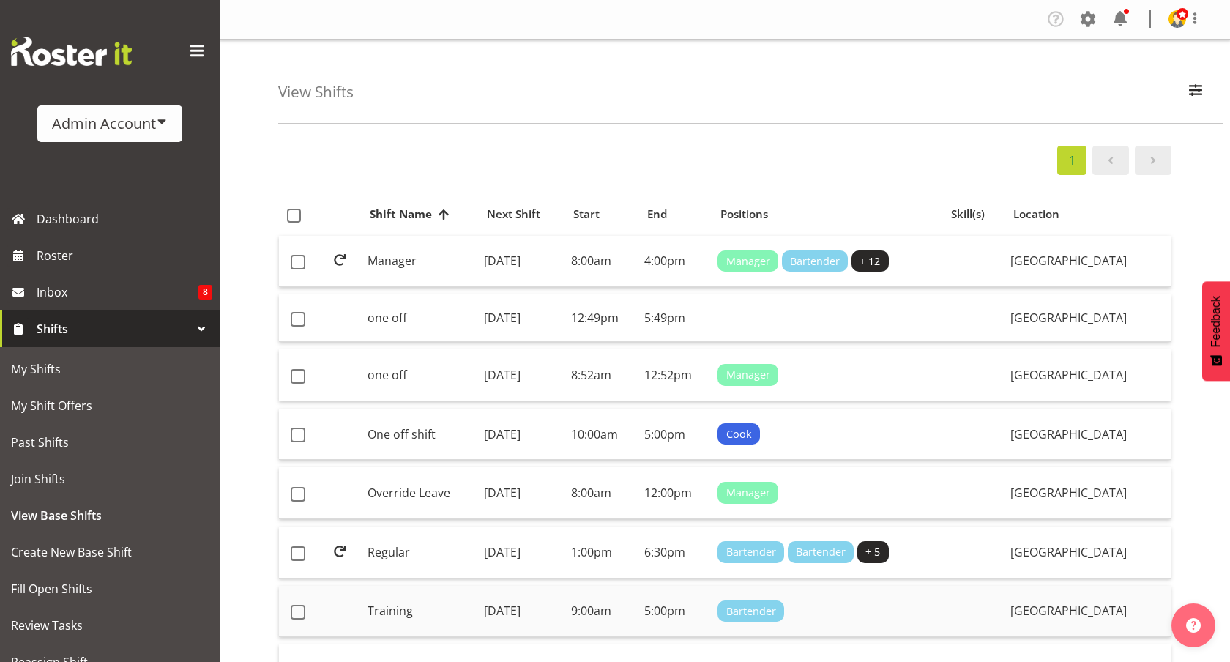
click at [438, 595] on td "Training" at bounding box center [420, 611] width 117 height 52
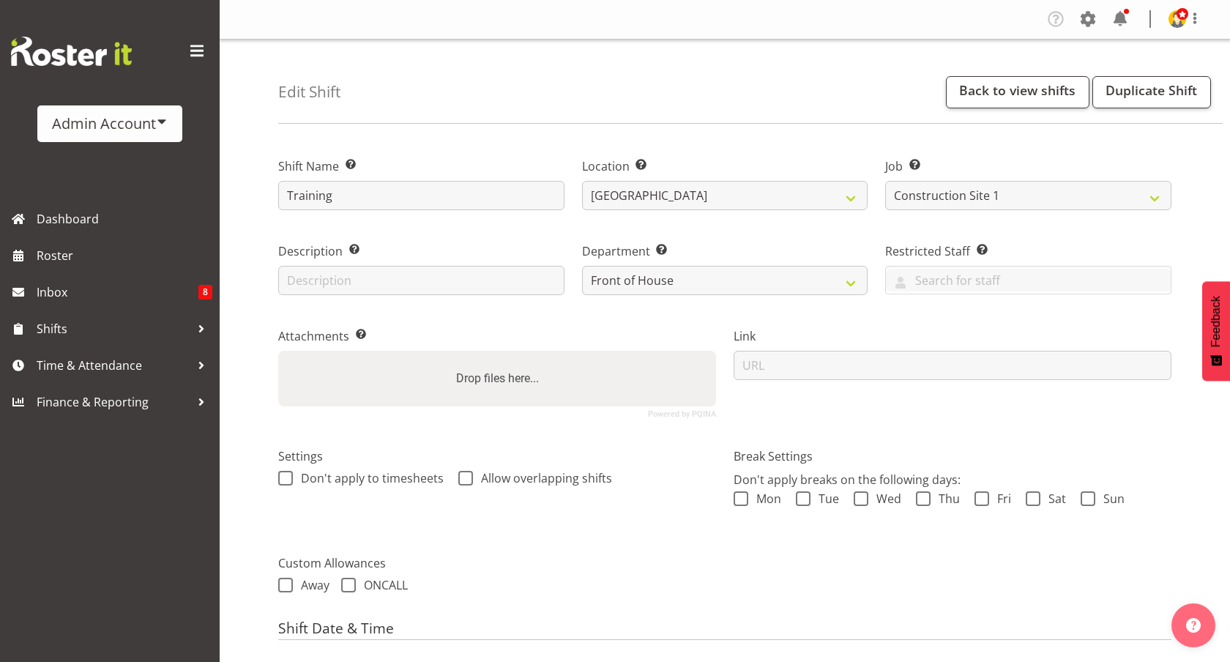
select select "3888"
select select "363"
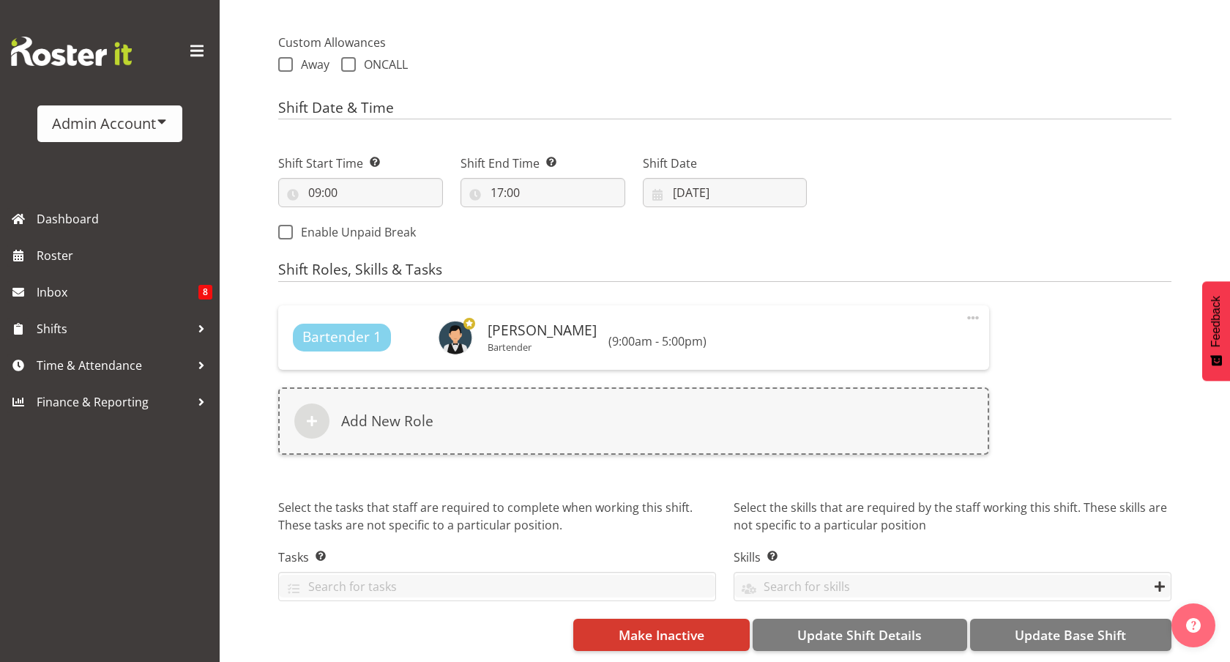
scroll to position [452, 0]
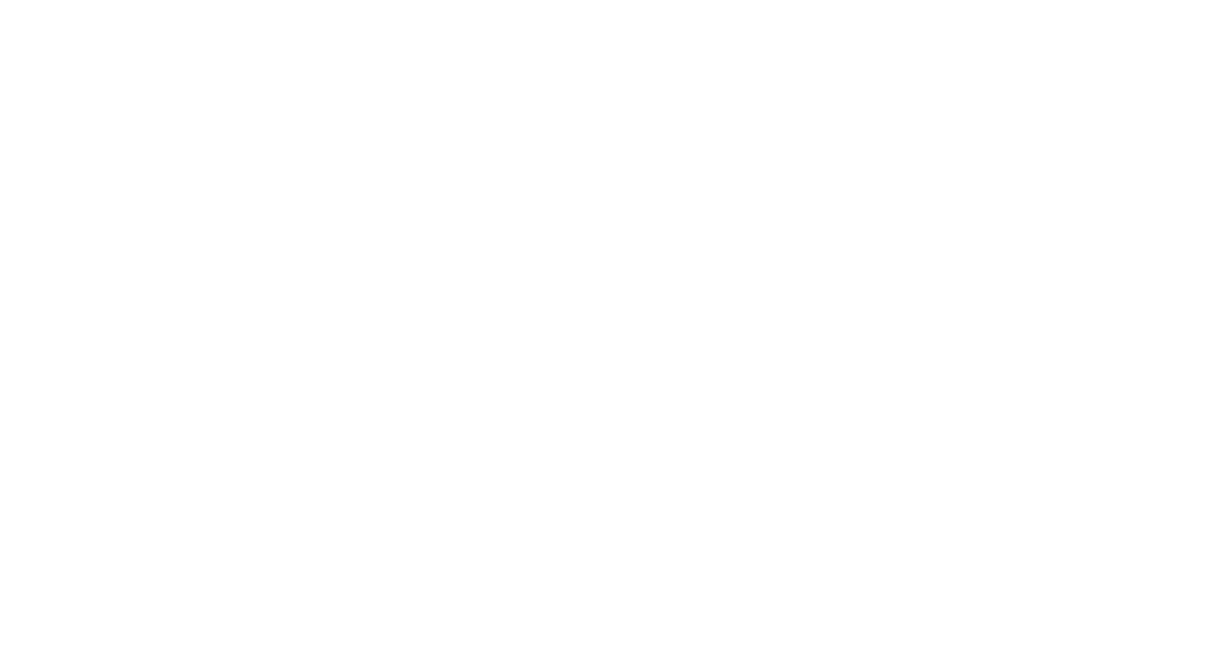
select select
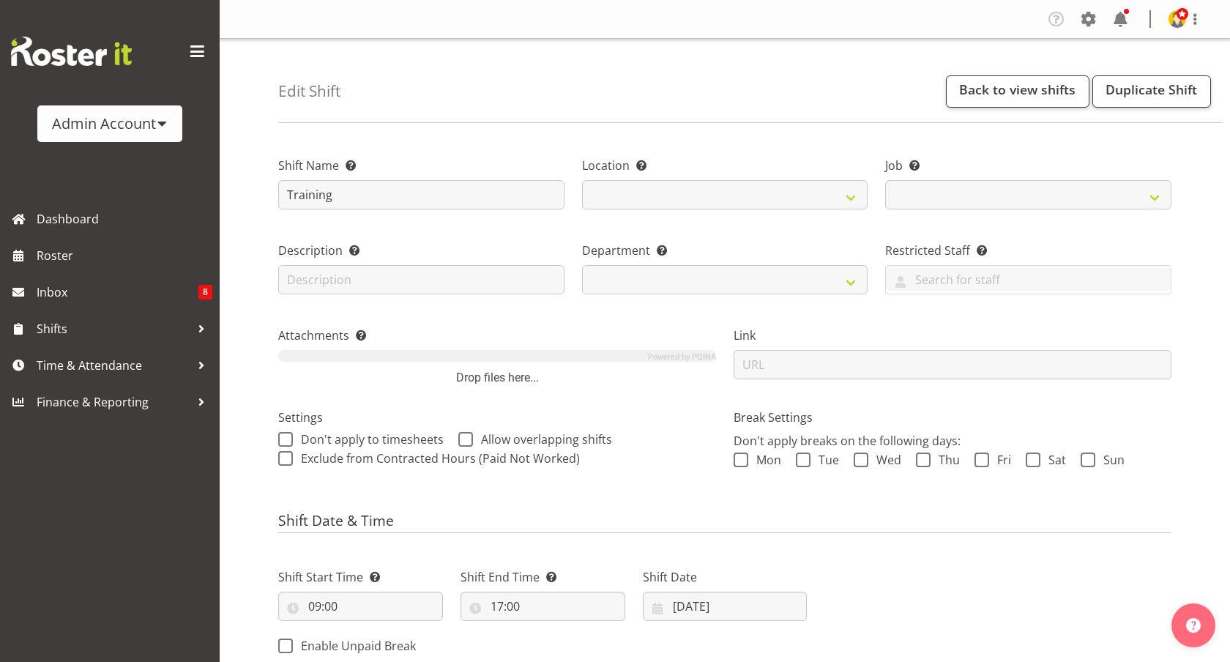
scroll to position [430, 0]
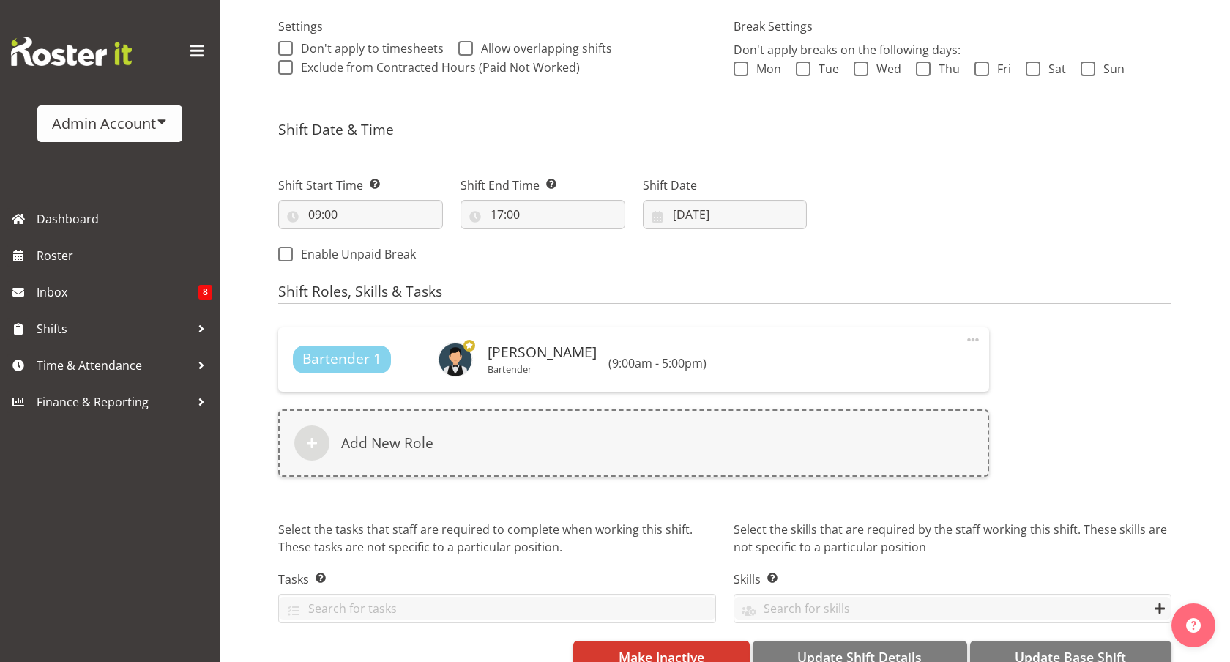
select select
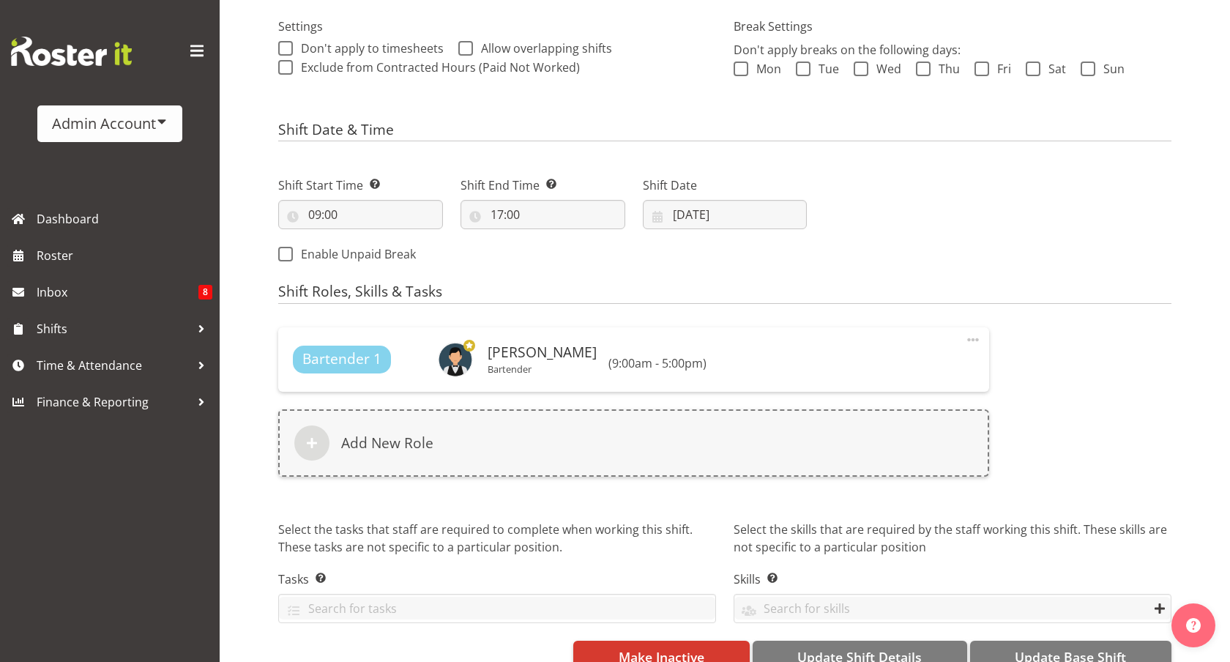
select select "3888"
select select
select select "363"
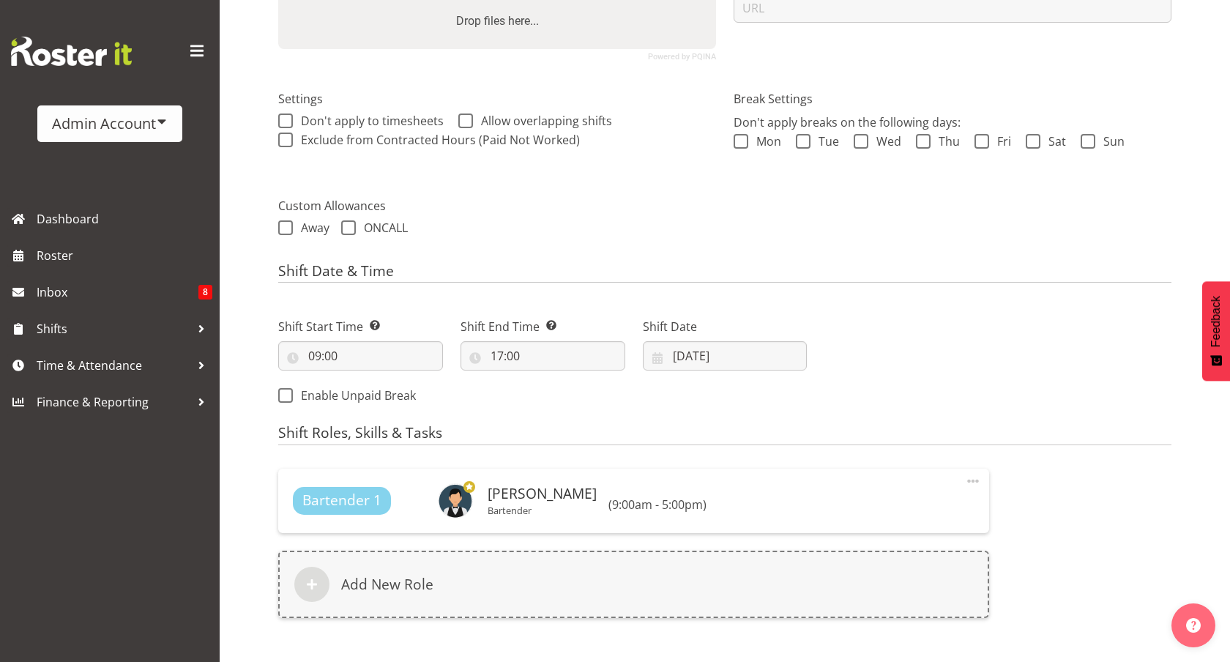
scroll to position [313, 0]
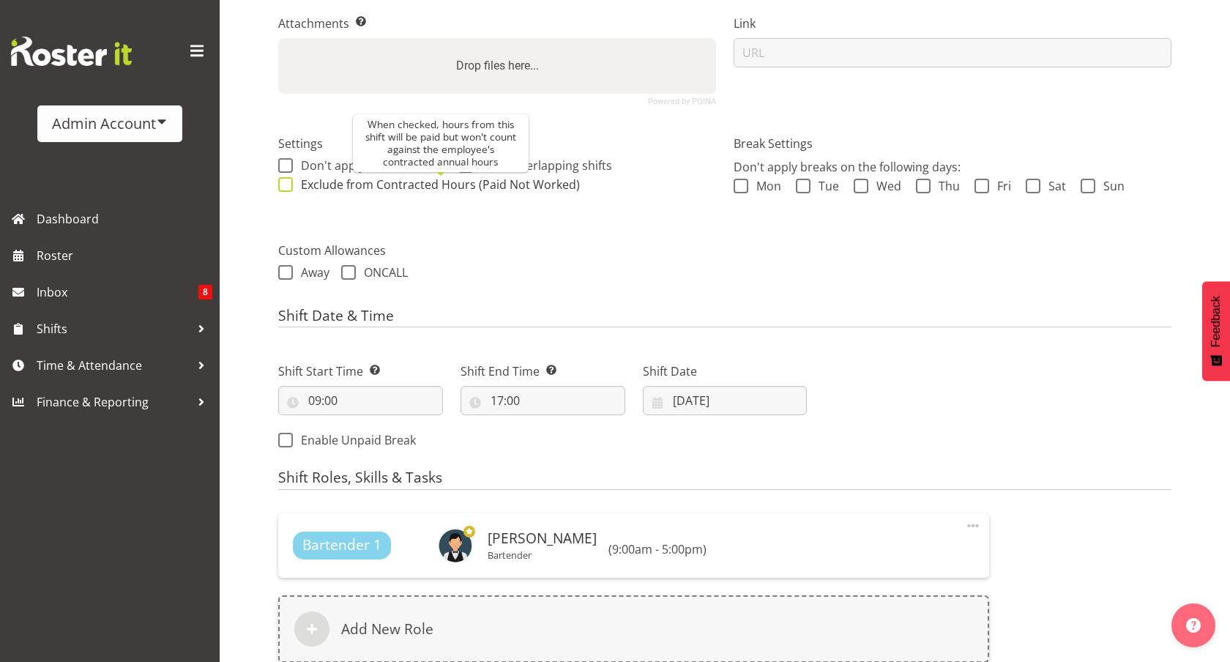
click at [414, 184] on span "Exclude from Contracted Hours (Paid Not Worked)" at bounding box center [440, 184] width 279 height 16
click at [288, 184] on input "When checked, hours from this shift will be paid but won't count against the em…" at bounding box center [283, 184] width 10 height 10
checkbox input "true"
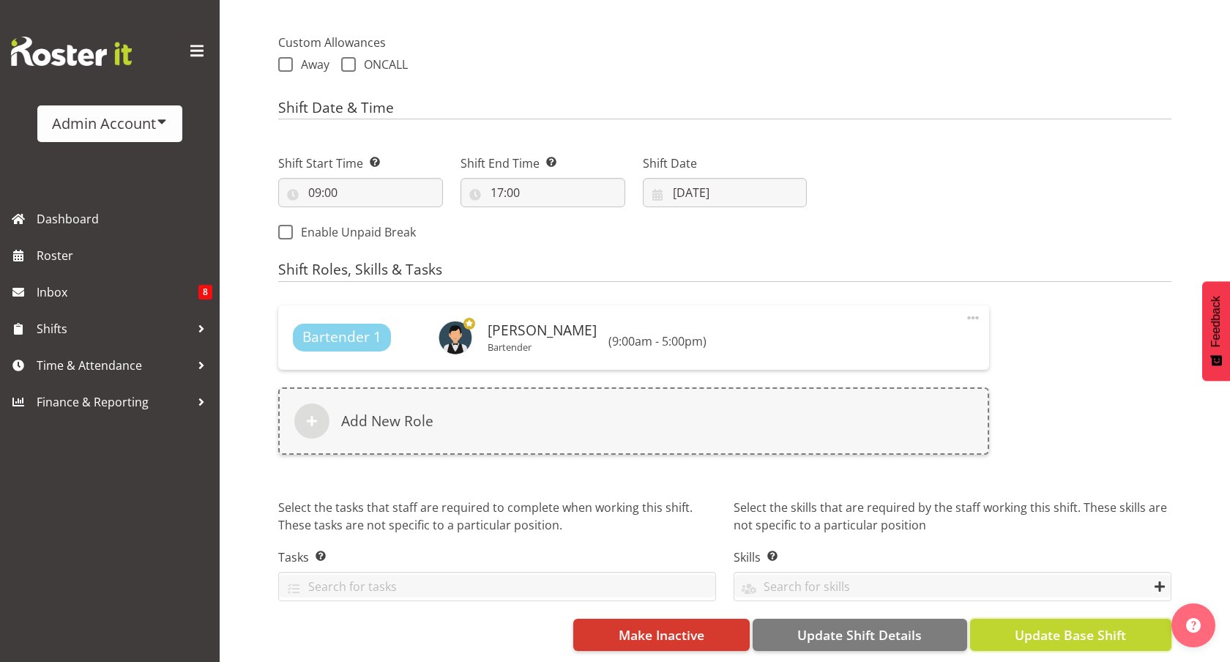
click at [1050, 629] on span "Update Base Shift" at bounding box center [1069, 634] width 111 height 19
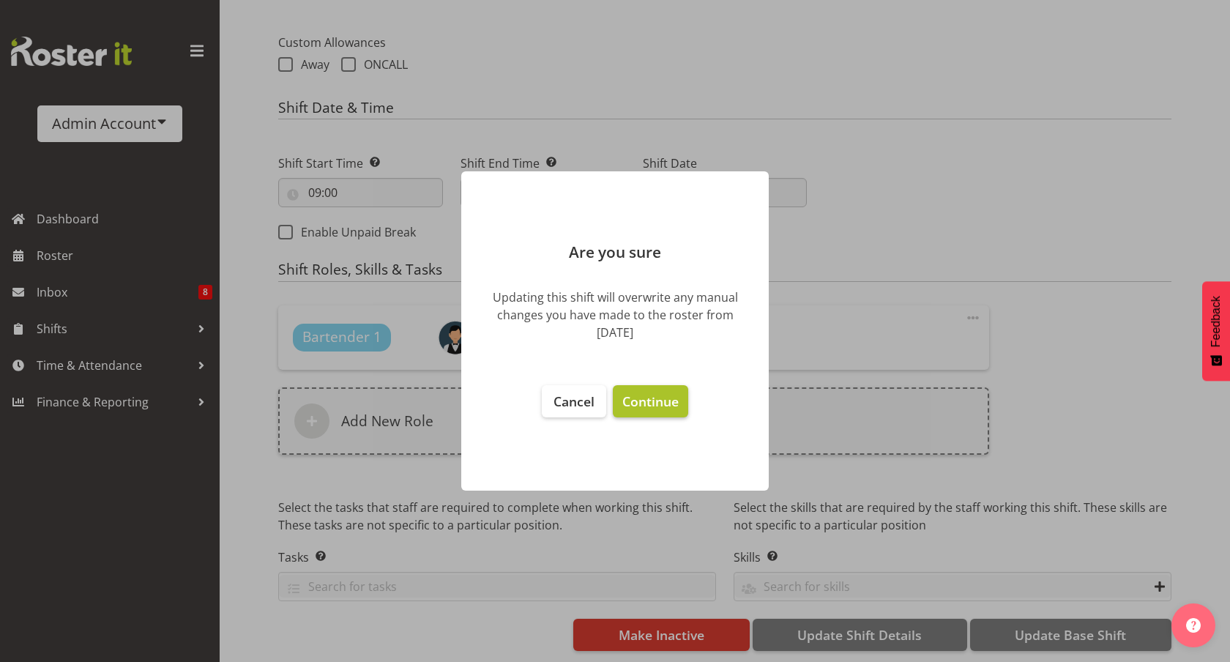
click at [640, 394] on span "Continue" at bounding box center [650, 401] width 56 height 18
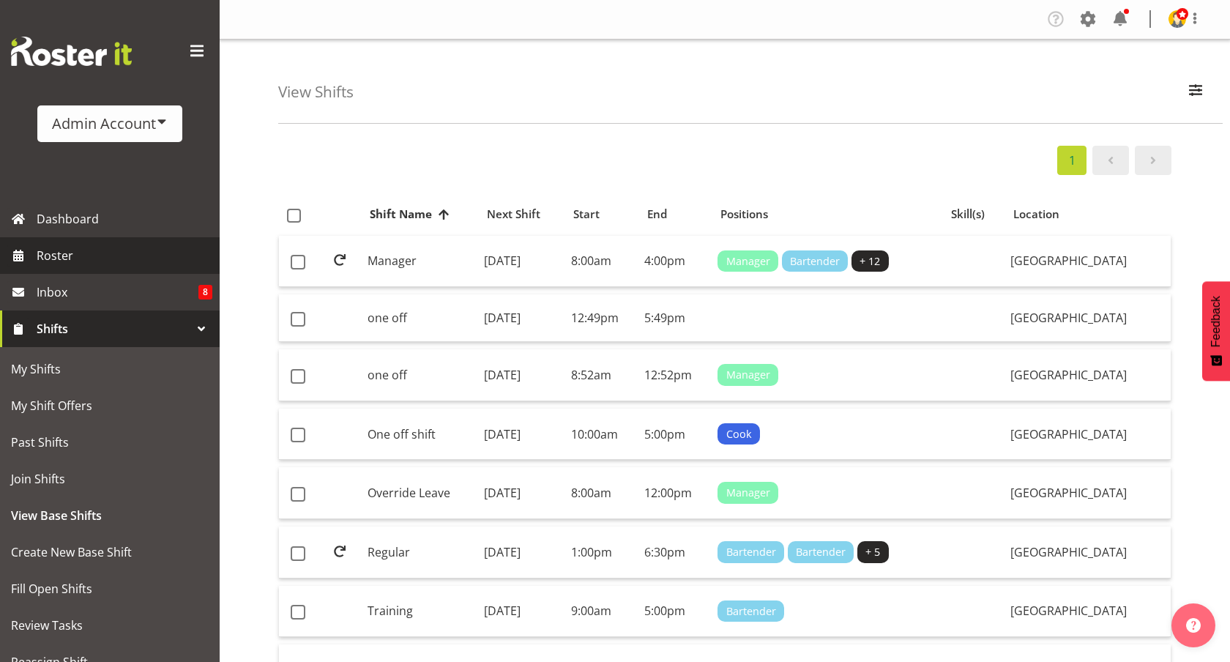
click at [88, 261] on span "Roster" at bounding box center [125, 255] width 176 height 22
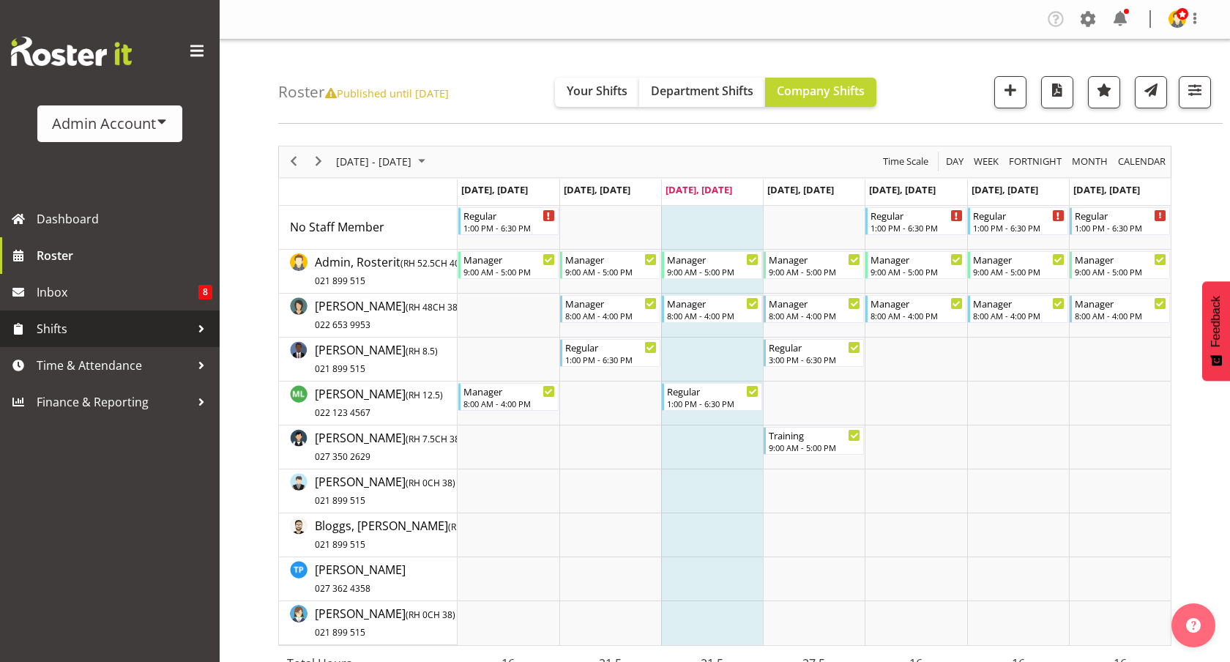
click at [89, 323] on span "Shifts" at bounding box center [114, 329] width 154 height 22
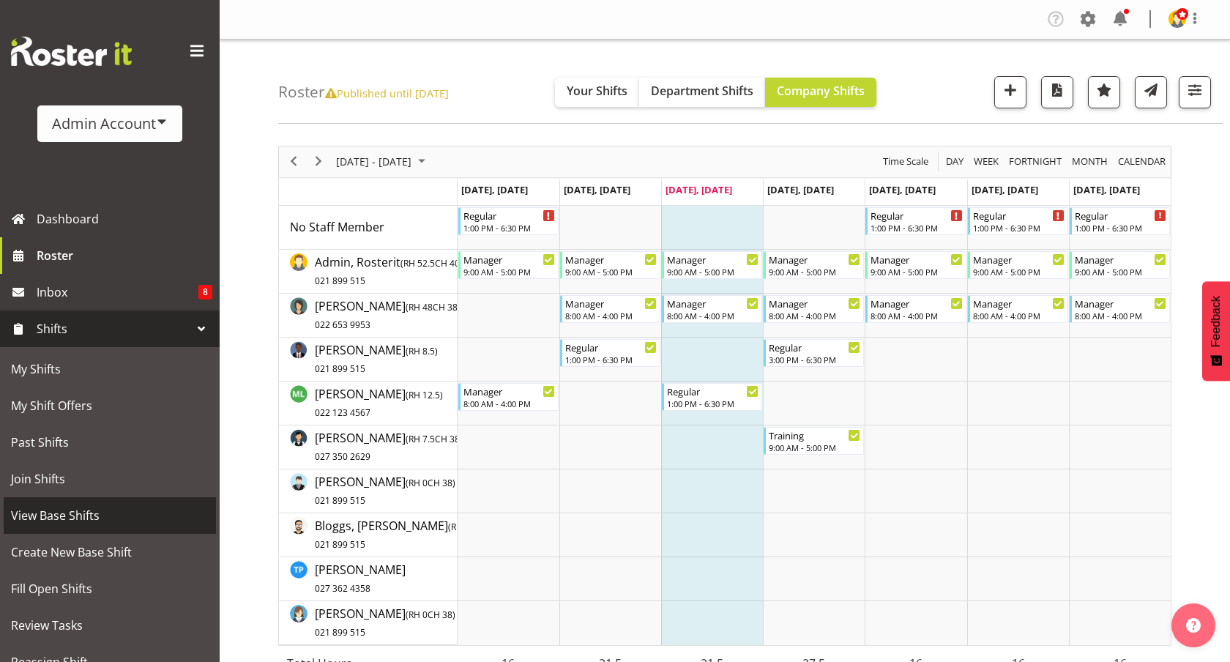
click at [86, 512] on span "View Base Shifts" at bounding box center [110, 515] width 198 height 22
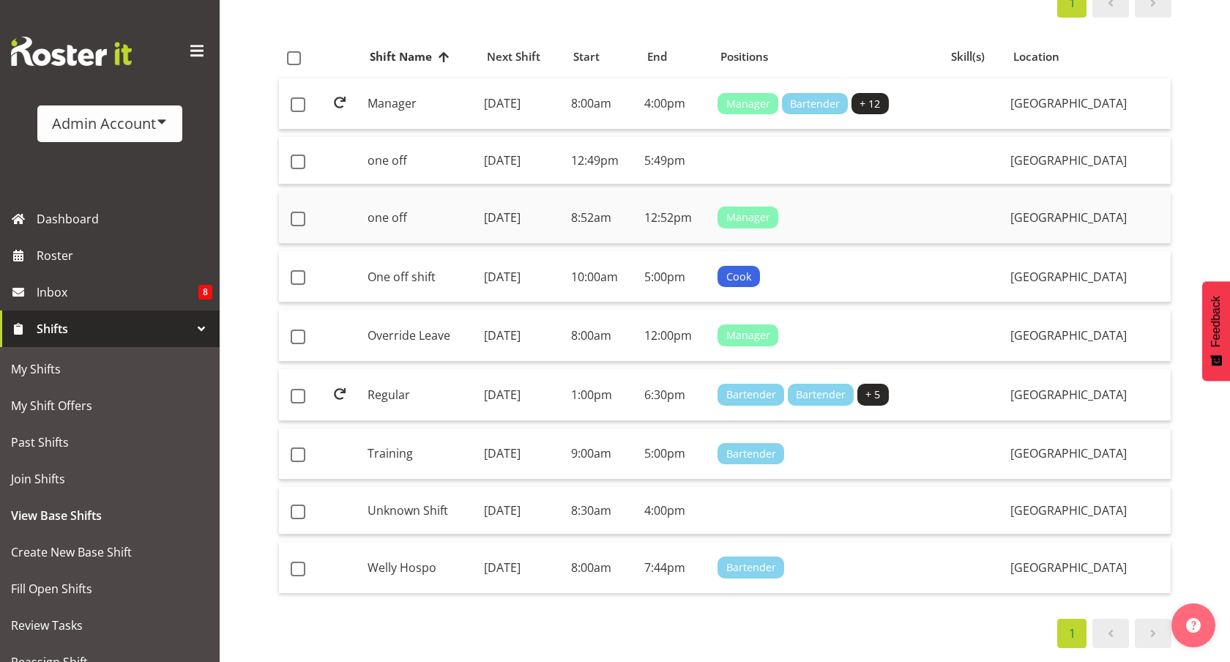
scroll to position [156, 0]
click at [401, 453] on td "Training" at bounding box center [420, 456] width 117 height 52
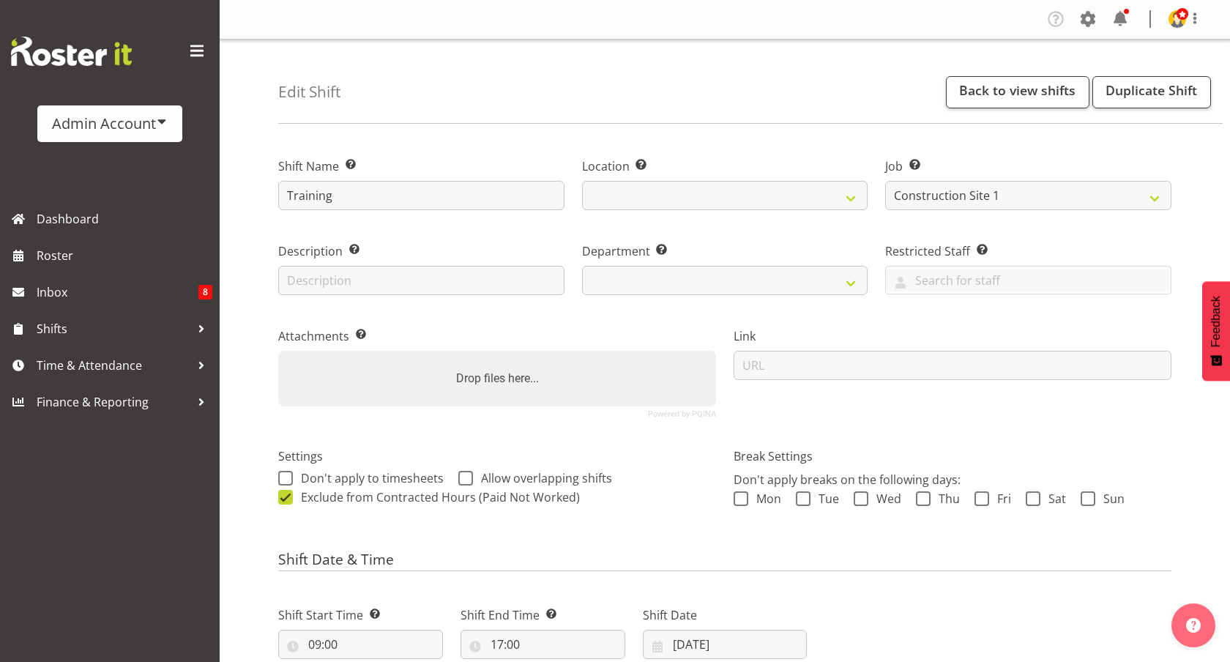
select select "3888"
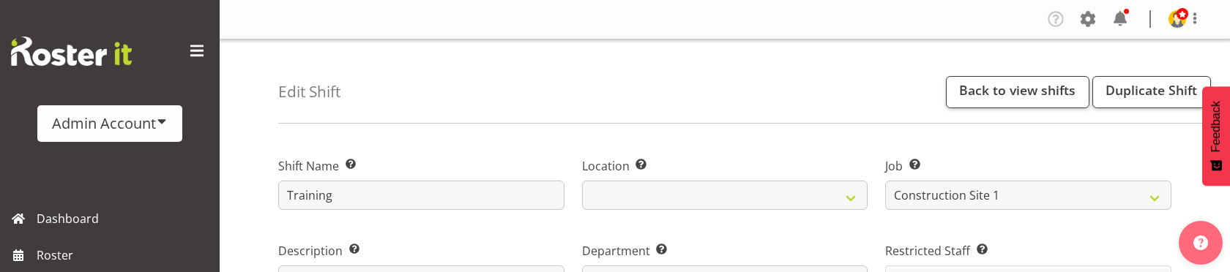
select select "363"
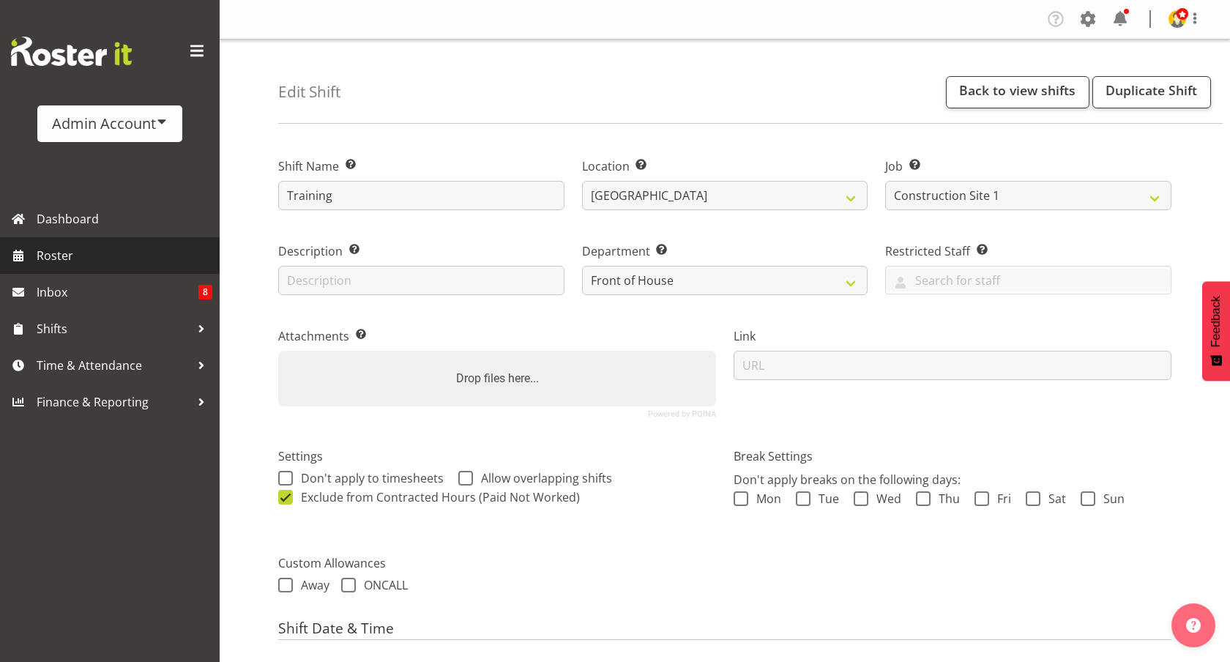
click at [86, 255] on span "Roster" at bounding box center [125, 255] width 176 height 22
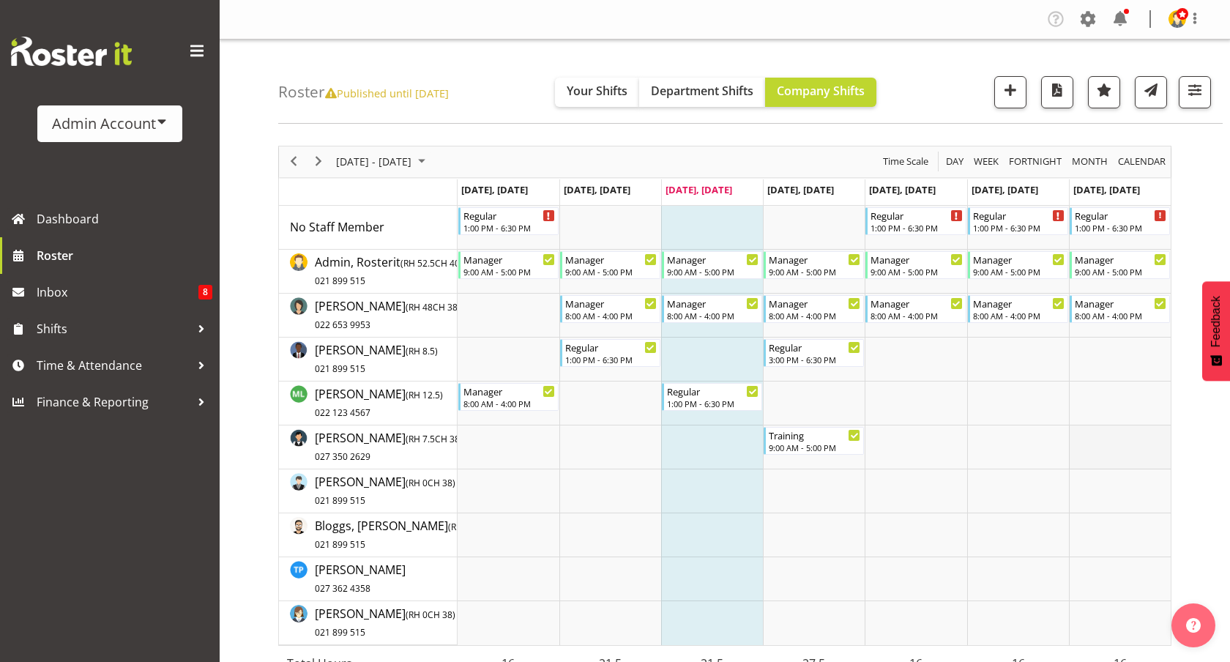
click at [1134, 468] on td "Timeline Week of October 1, 2025" at bounding box center [1120, 447] width 102 height 44
click at [523, 67] on div "Roster Published until Jan 12, 2025 Your Shifts Department Shifts Company Shift…" at bounding box center [750, 82] width 944 height 84
click at [808, 445] on div "9:00 AM - 5:00 PM" at bounding box center [814, 447] width 92 height 12
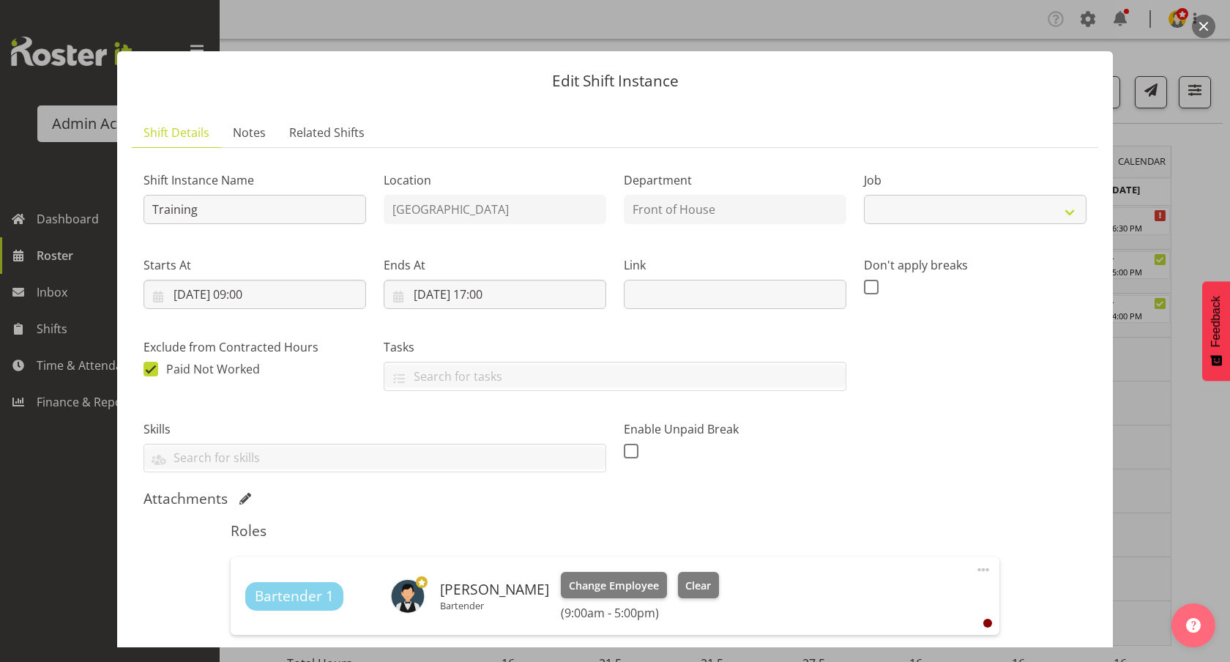
select select "3888"
click at [872, 7] on div at bounding box center [615, 331] width 1230 height 662
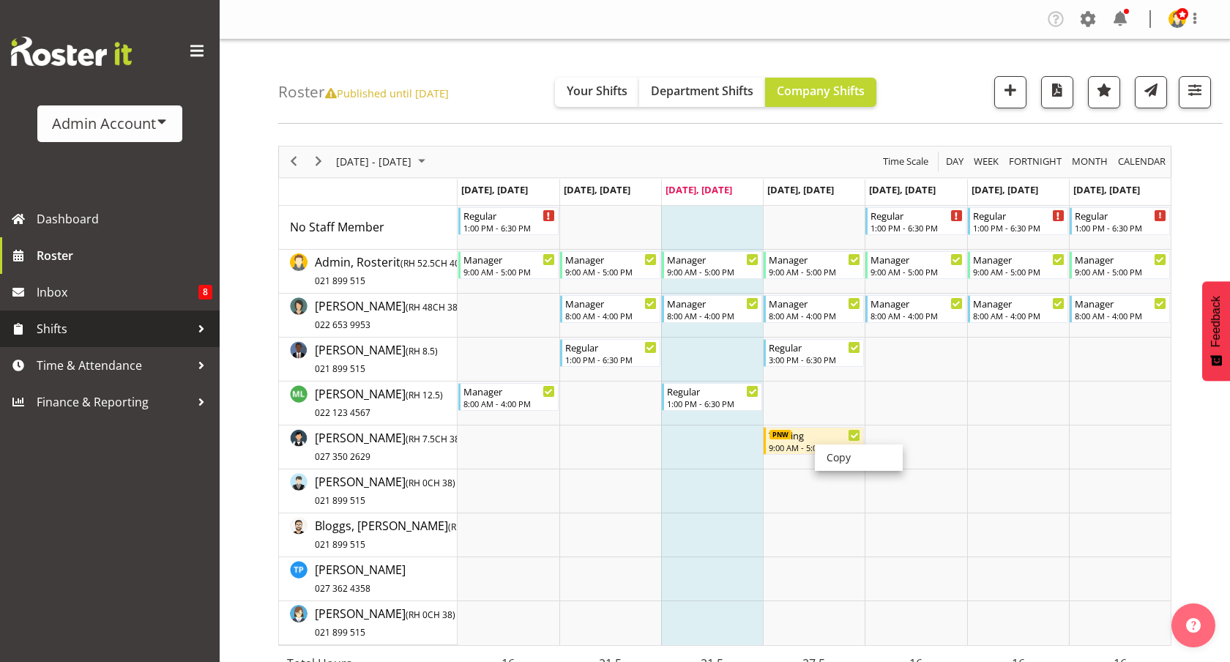
click at [90, 325] on span "Shifts" at bounding box center [114, 329] width 154 height 22
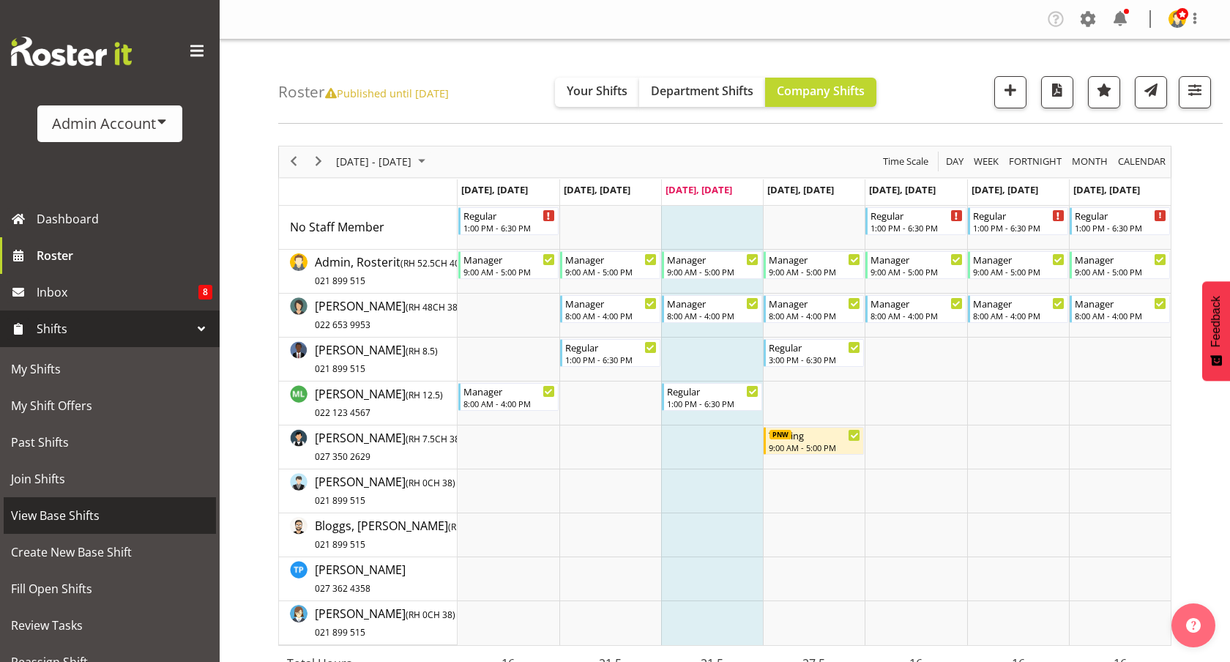
click at [75, 517] on span "View Base Shifts" at bounding box center [110, 515] width 198 height 22
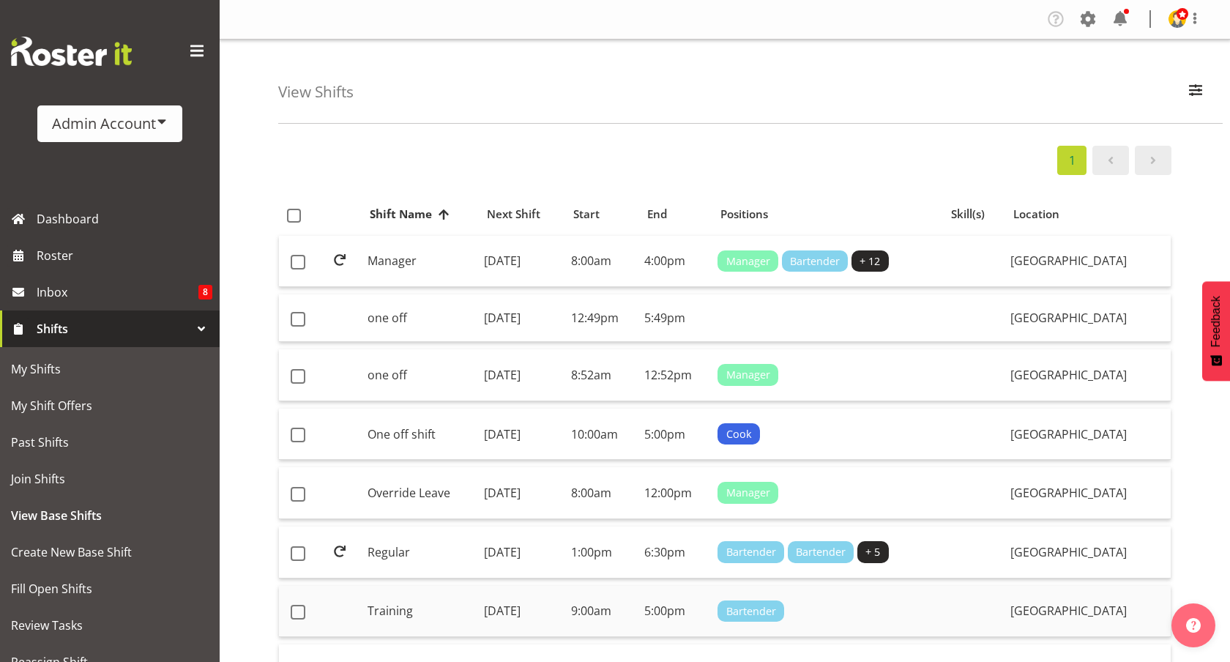
click at [431, 600] on td "Training" at bounding box center [420, 611] width 117 height 52
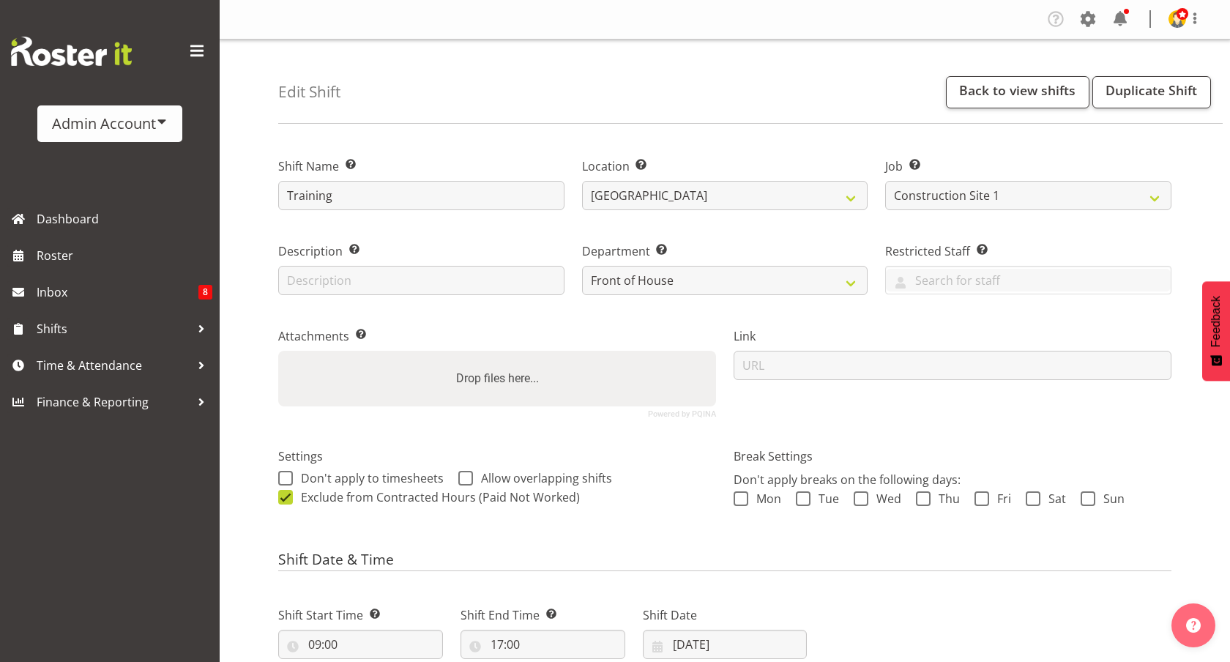
select select "3888"
select select "363"
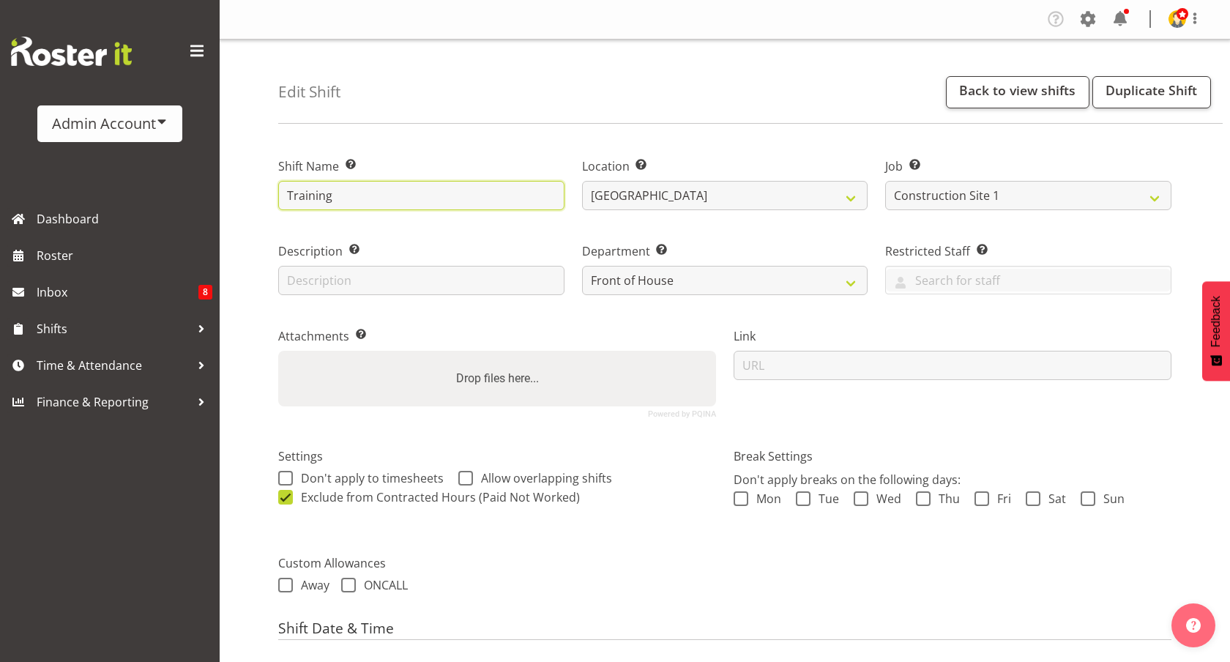
click at [392, 193] on input "Training" at bounding box center [421, 195] width 286 height 29
type input "MângerTraining"
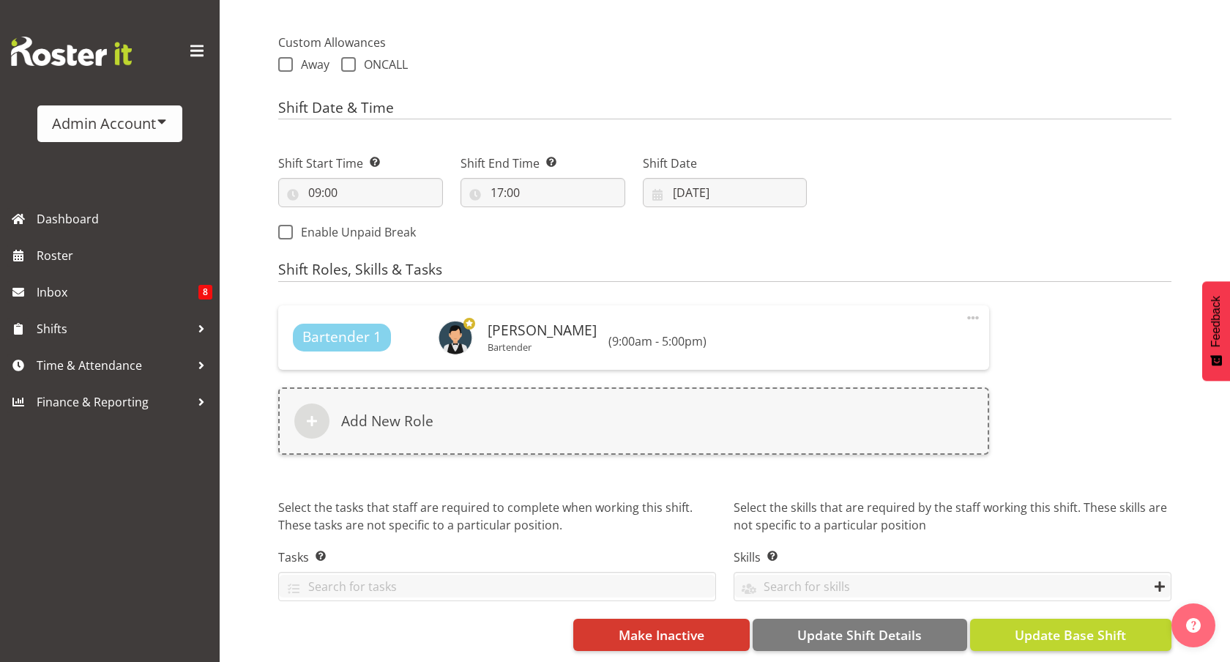
type input "Bartender Training 2025"
click at [1082, 631] on span "Update Base Shift" at bounding box center [1069, 634] width 111 height 19
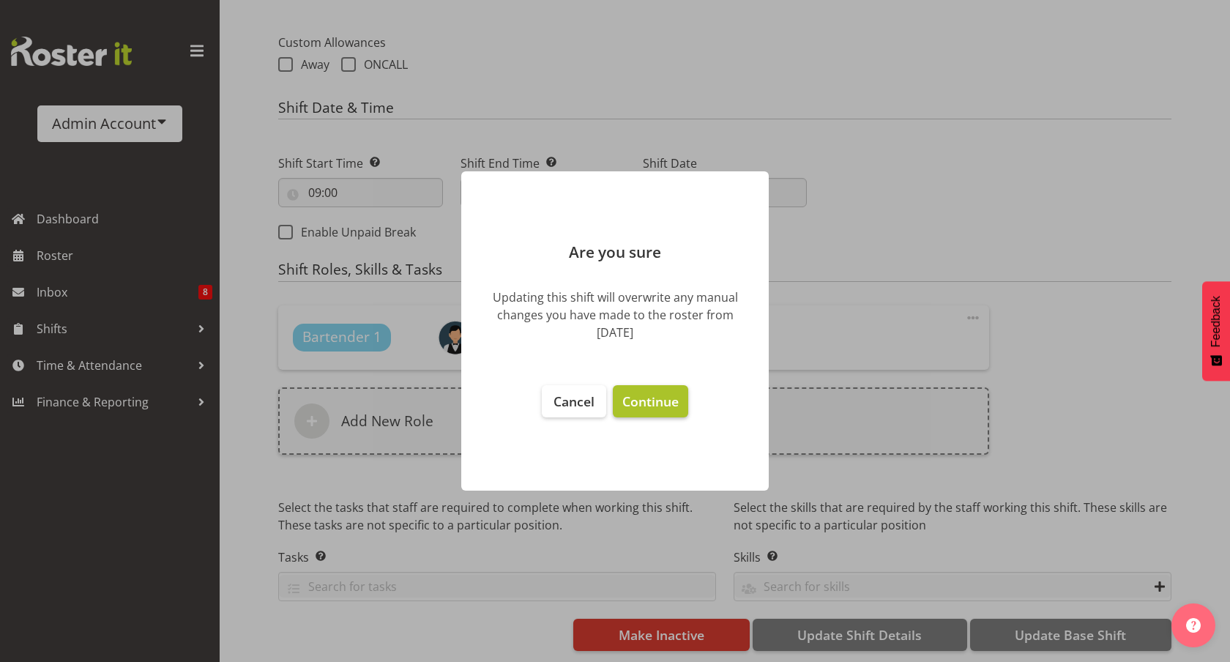
click at [659, 408] on span "Continue" at bounding box center [650, 401] width 56 height 18
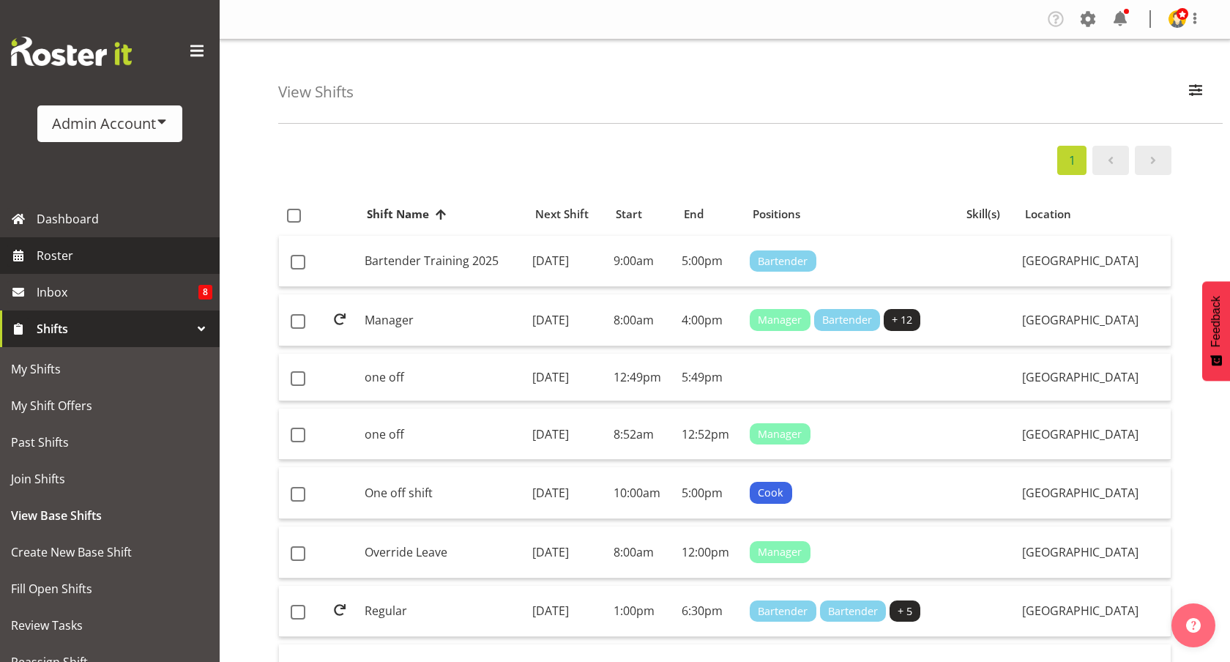
click at [86, 259] on span "Roster" at bounding box center [125, 255] width 176 height 22
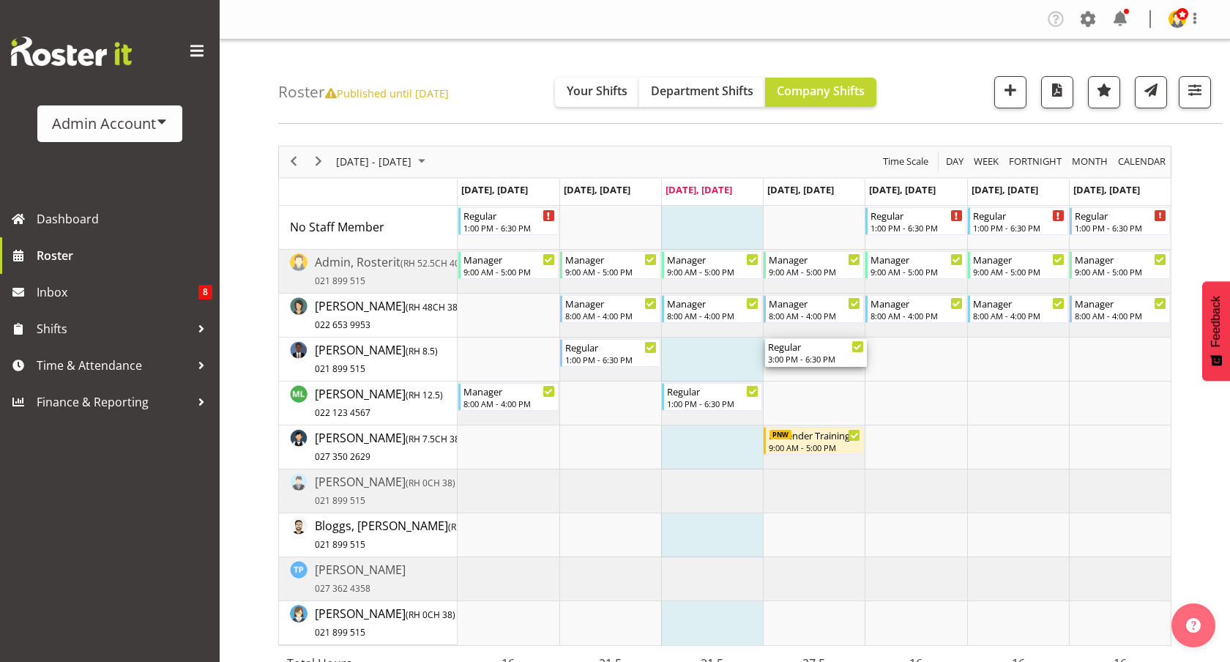
drag, startPoint x: 798, startPoint y: 350, endPoint x: 830, endPoint y: 348, distance: 31.5
